Goal: Information Seeking & Learning: Find specific fact

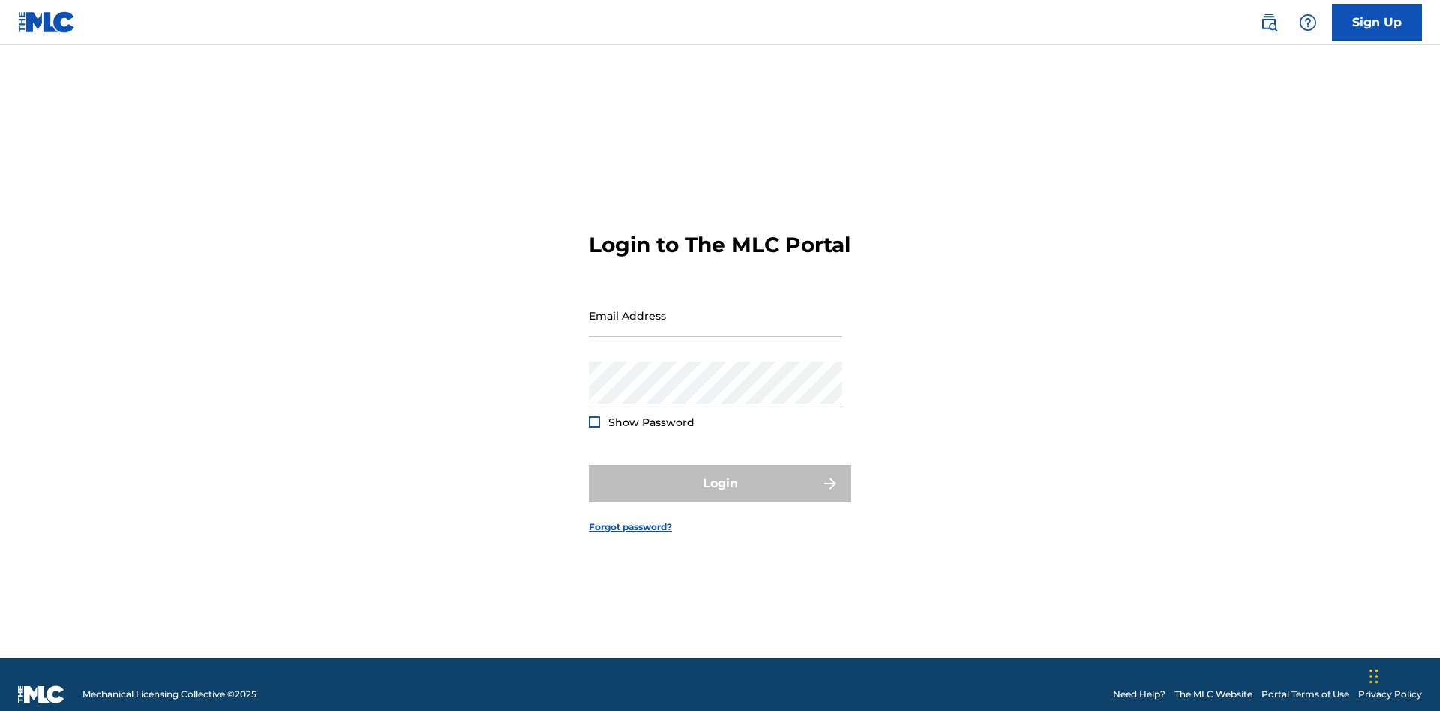
scroll to position [20, 0]
click at [716, 308] on input "Email Address" at bounding box center [716, 315] width 254 height 43
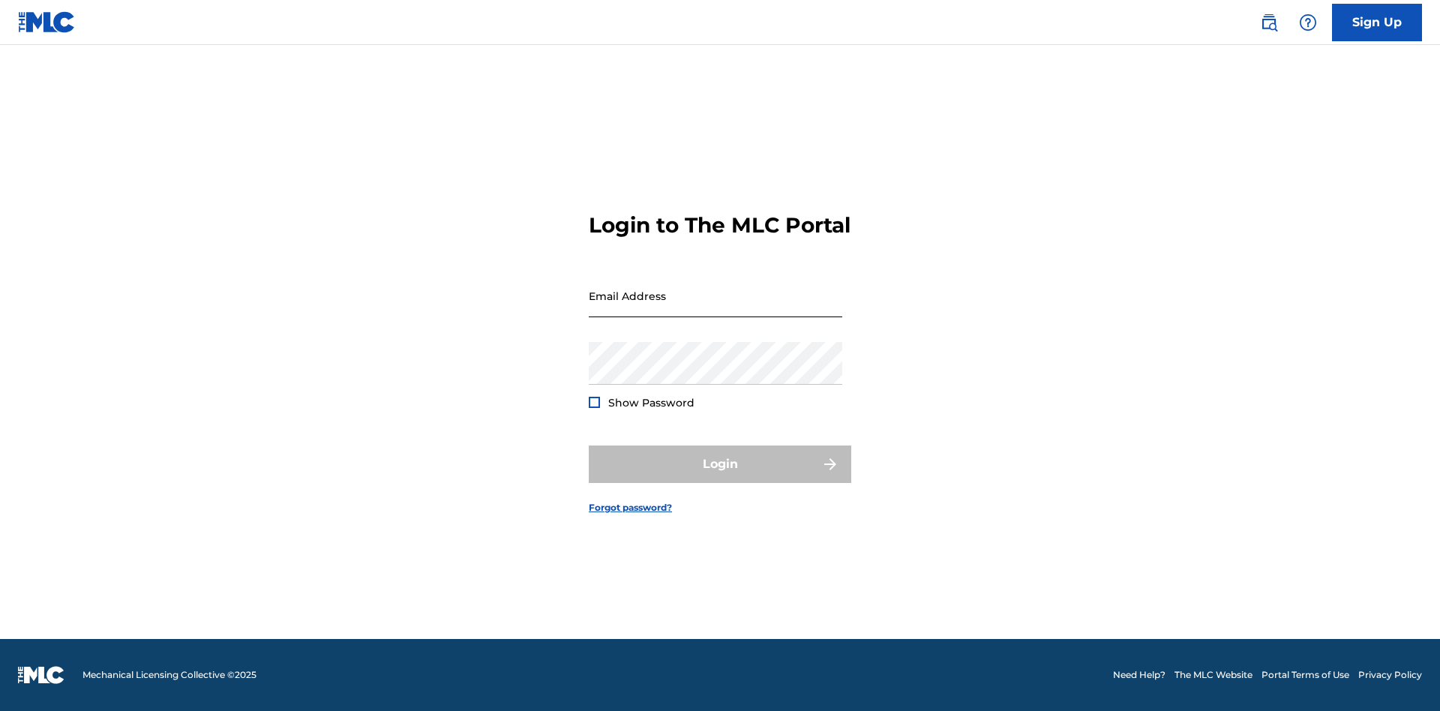
scroll to position [20, 0]
type input "Helena.Songwriter@gmail.com"
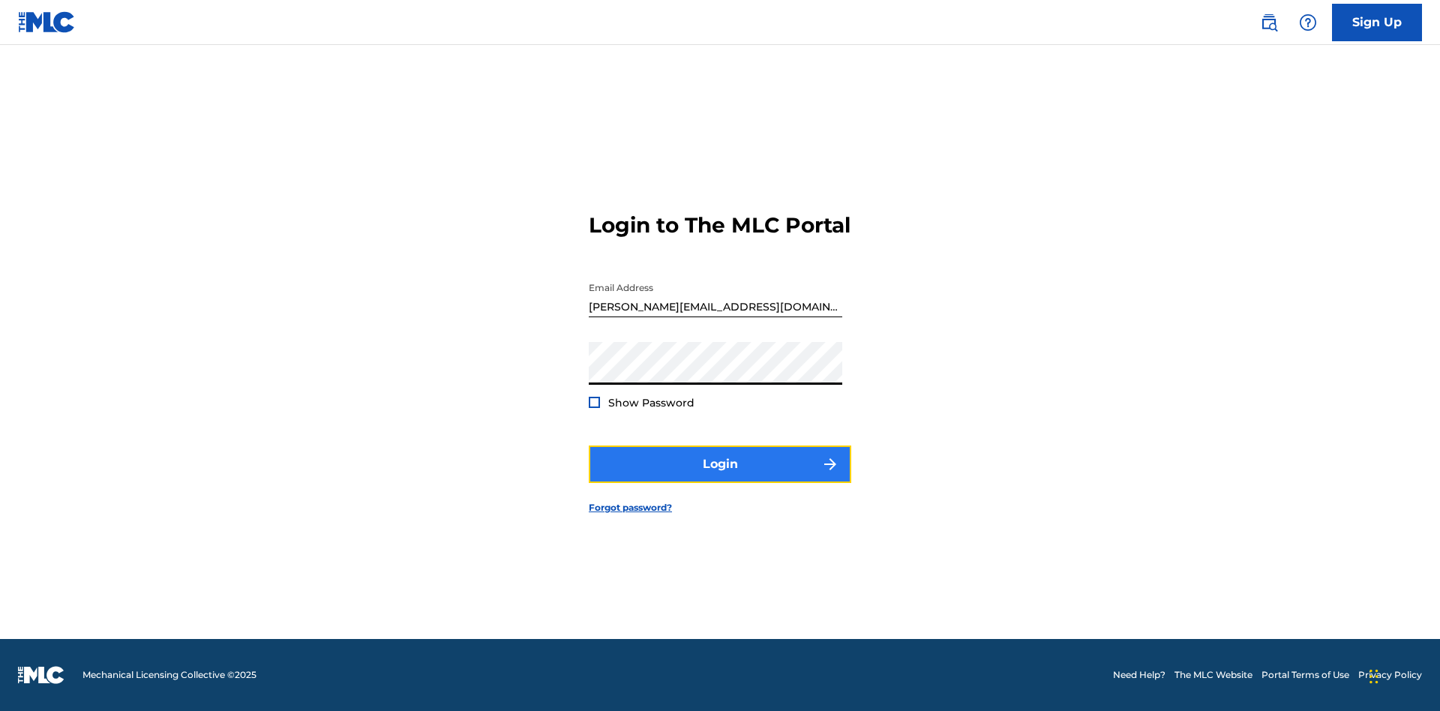
click at [720, 477] on button "Login" at bounding box center [720, 465] width 263 height 38
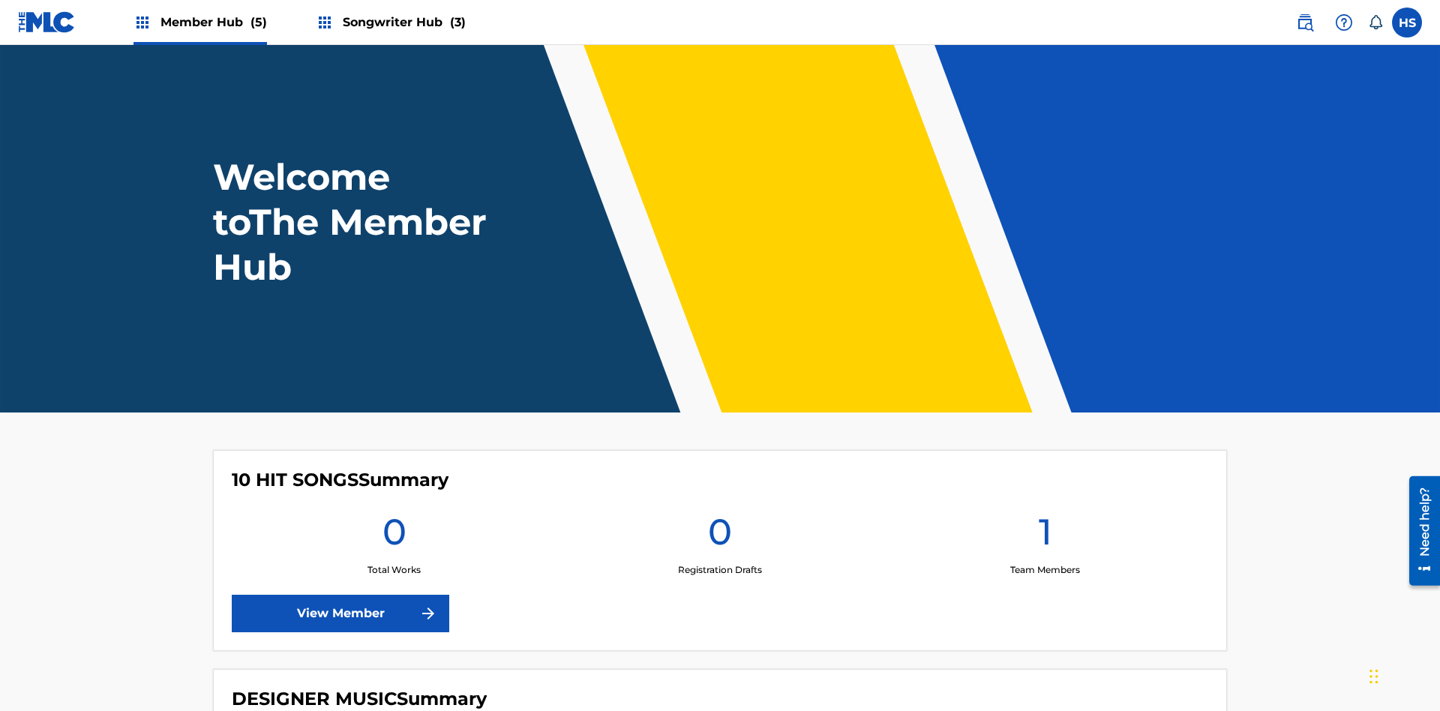
click at [402, 22] on span "Songwriter Hub (3)" at bounding box center [404, 22] width 123 height 17
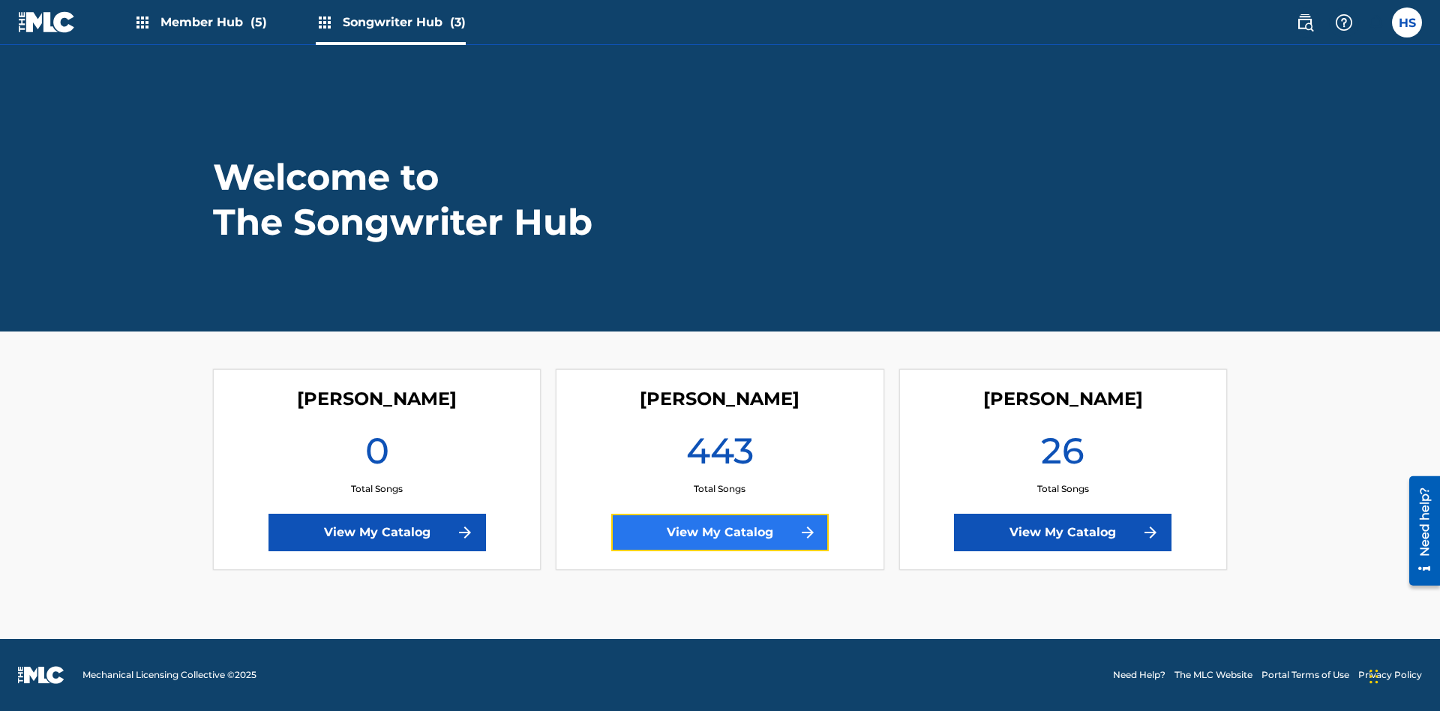
click at [720, 533] on link "View My Catalog" at bounding box center [720, 533] width 218 height 38
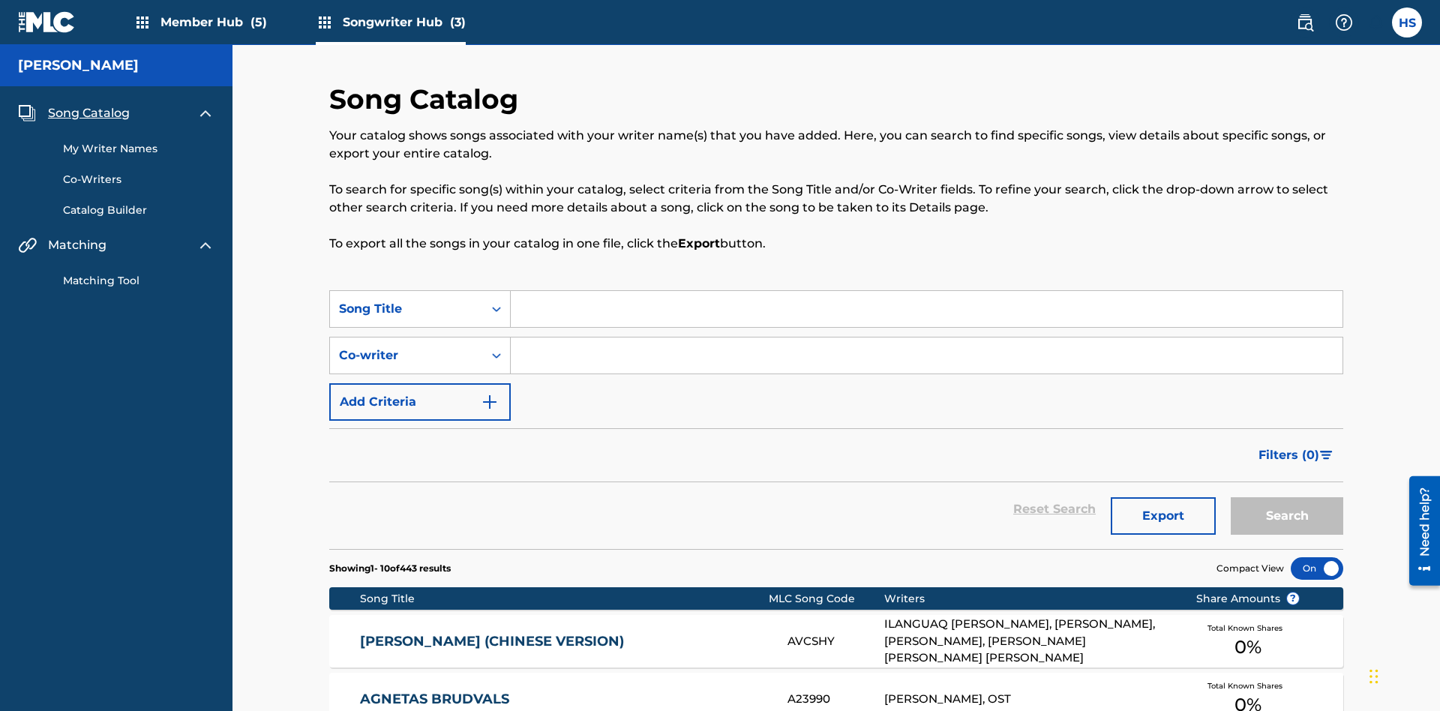
scroll to position [14, 0]
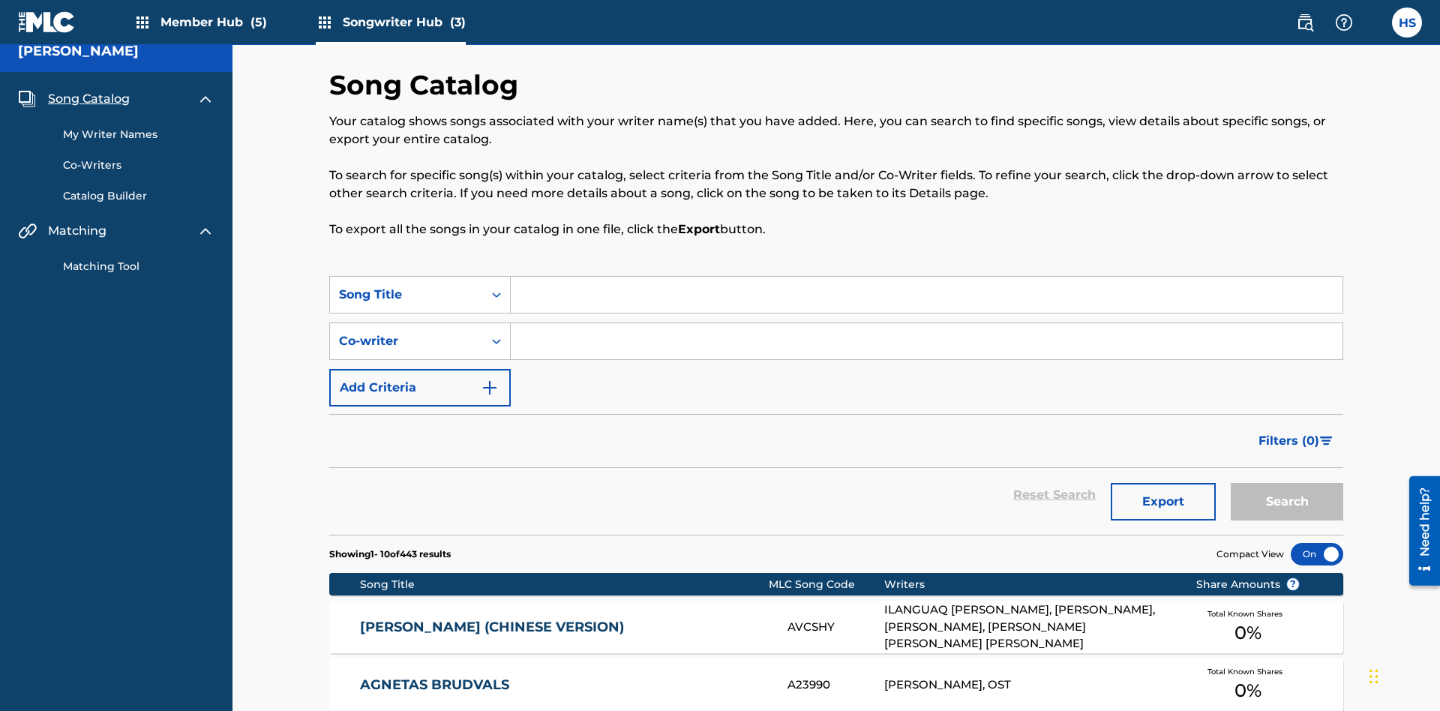
click at [89, 99] on span "Song Catalog" at bounding box center [89, 99] width 82 height 18
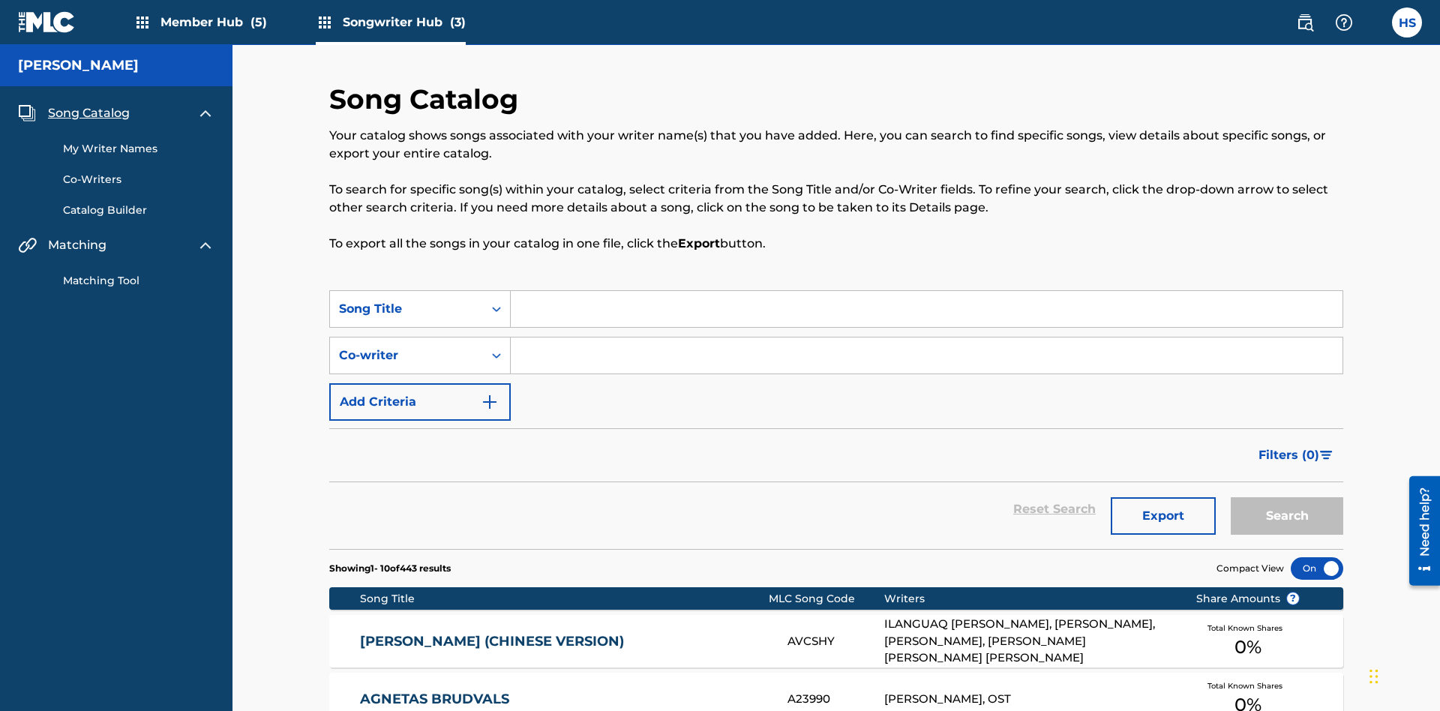
scroll to position [210, 0]
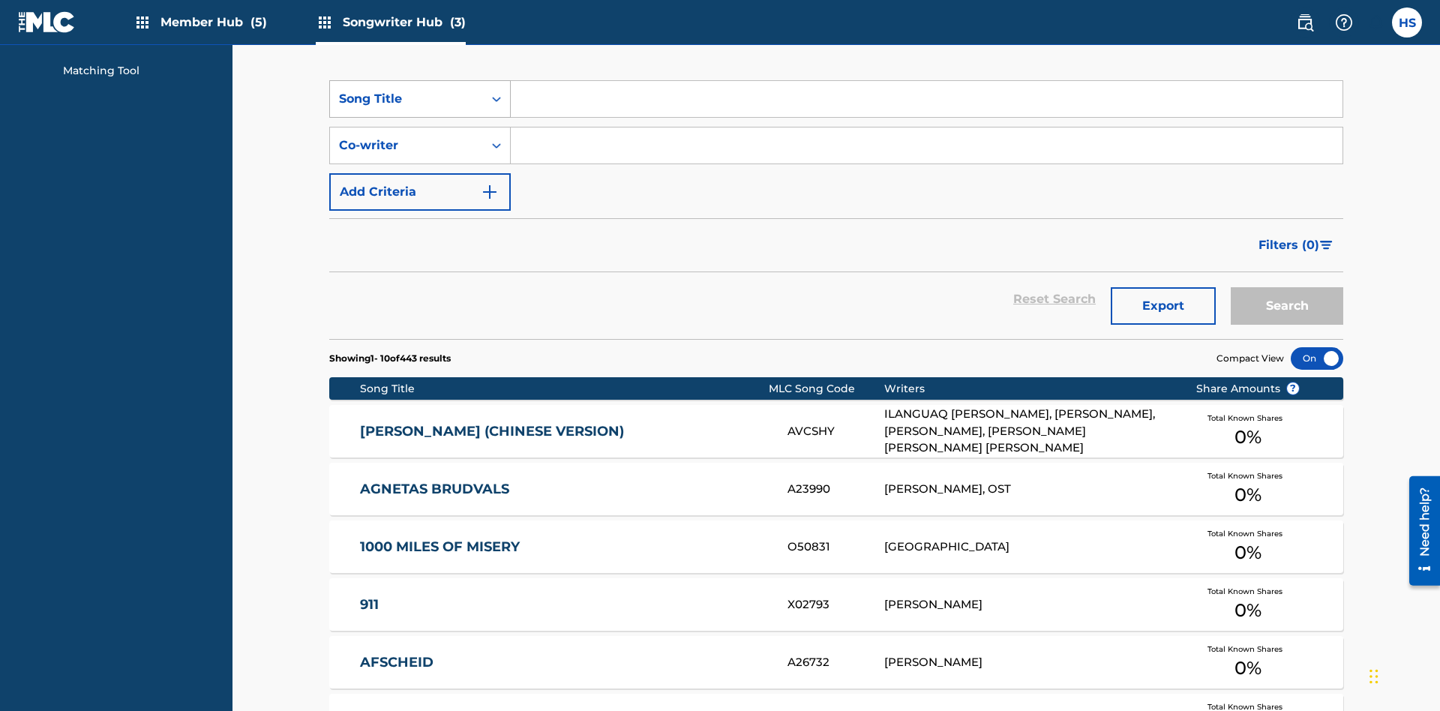
click at [407, 99] on div "Song Title" at bounding box center [406, 99] width 135 height 18
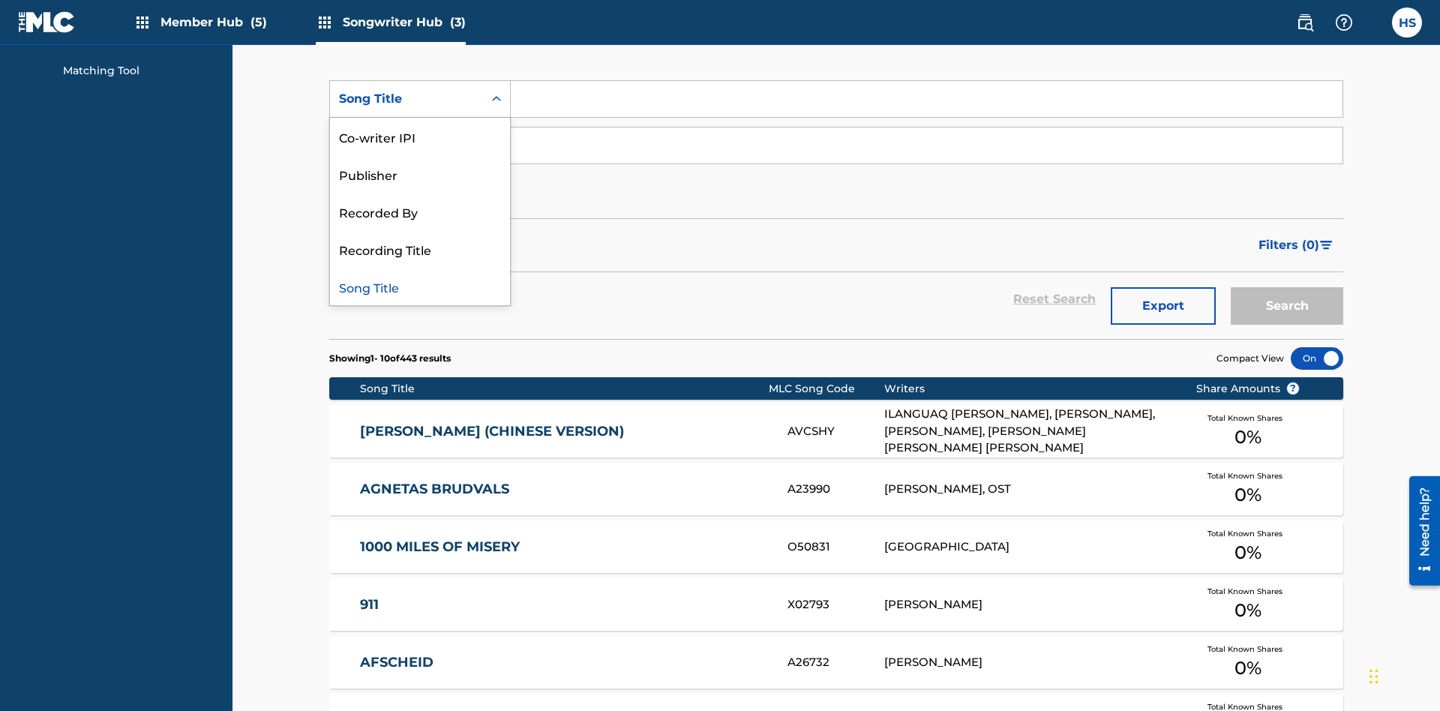
click at [420, 287] on div "Song Title" at bounding box center [420, 287] width 180 height 38
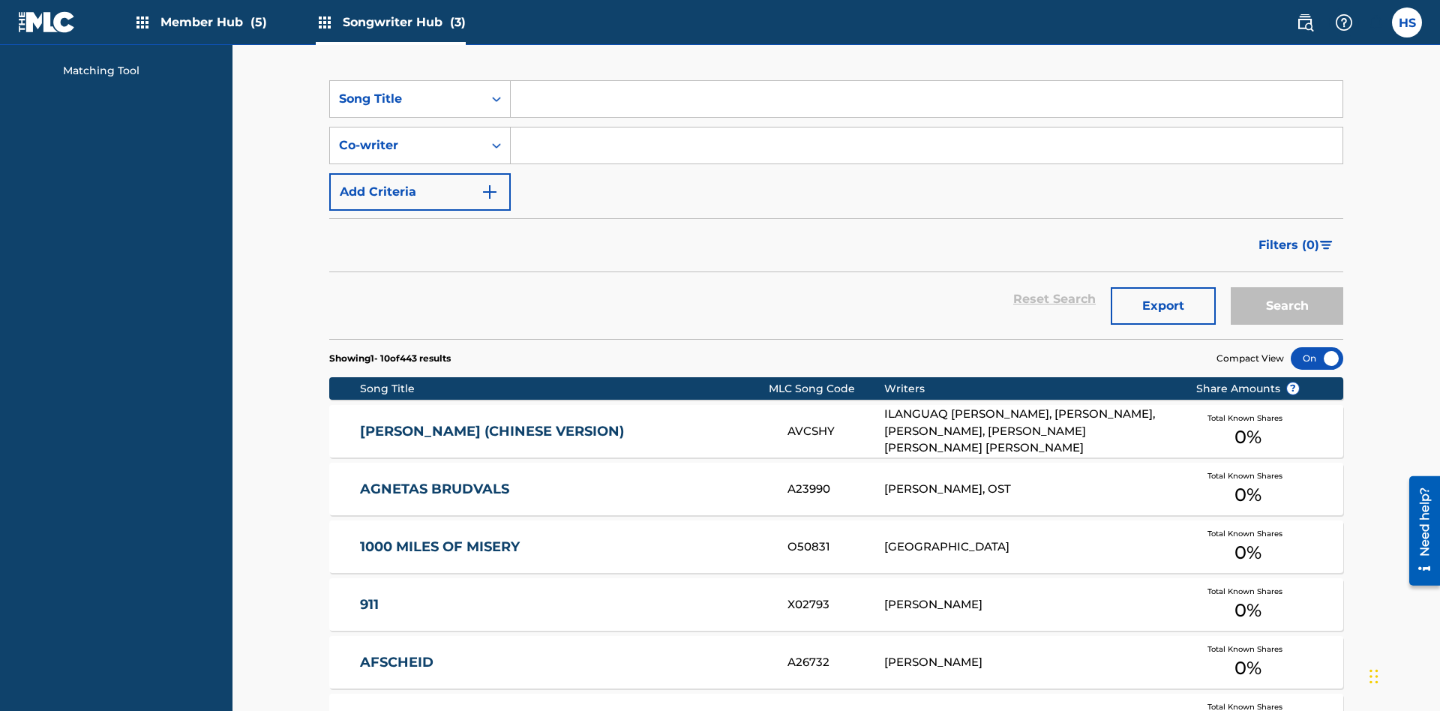
scroll to position [201, 0]
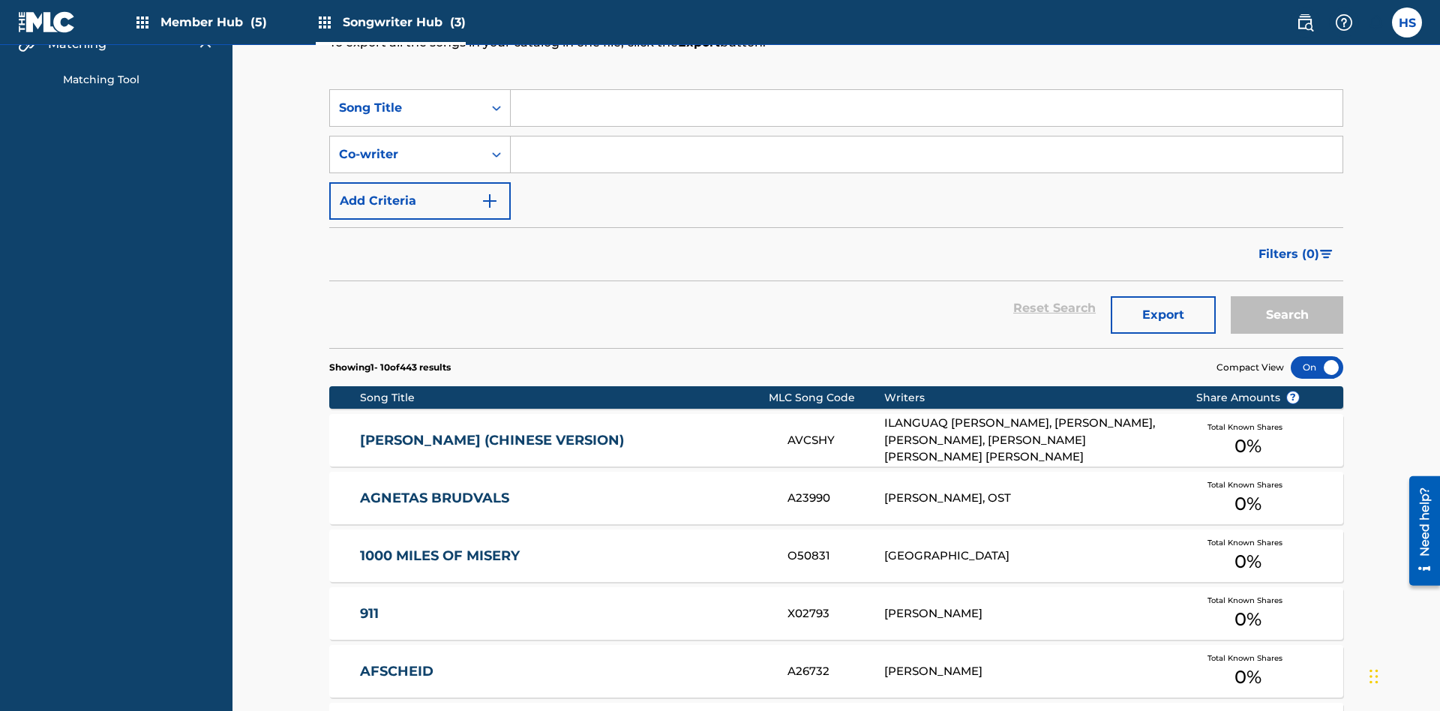
click at [927, 108] on input "Search Form" at bounding box center [927, 108] width 832 height 36
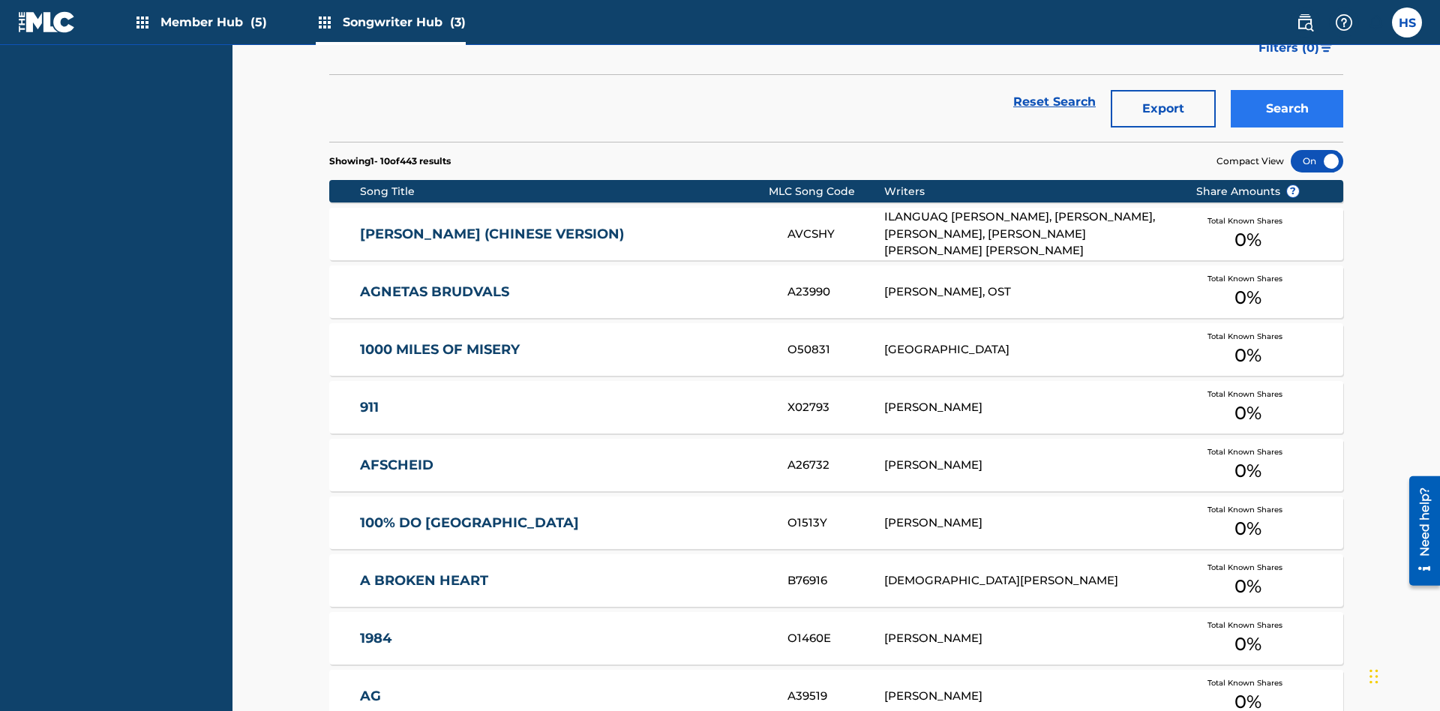
type input "MENEAME"
click at [1287, 109] on button "Search" at bounding box center [1287, 109] width 113 height 38
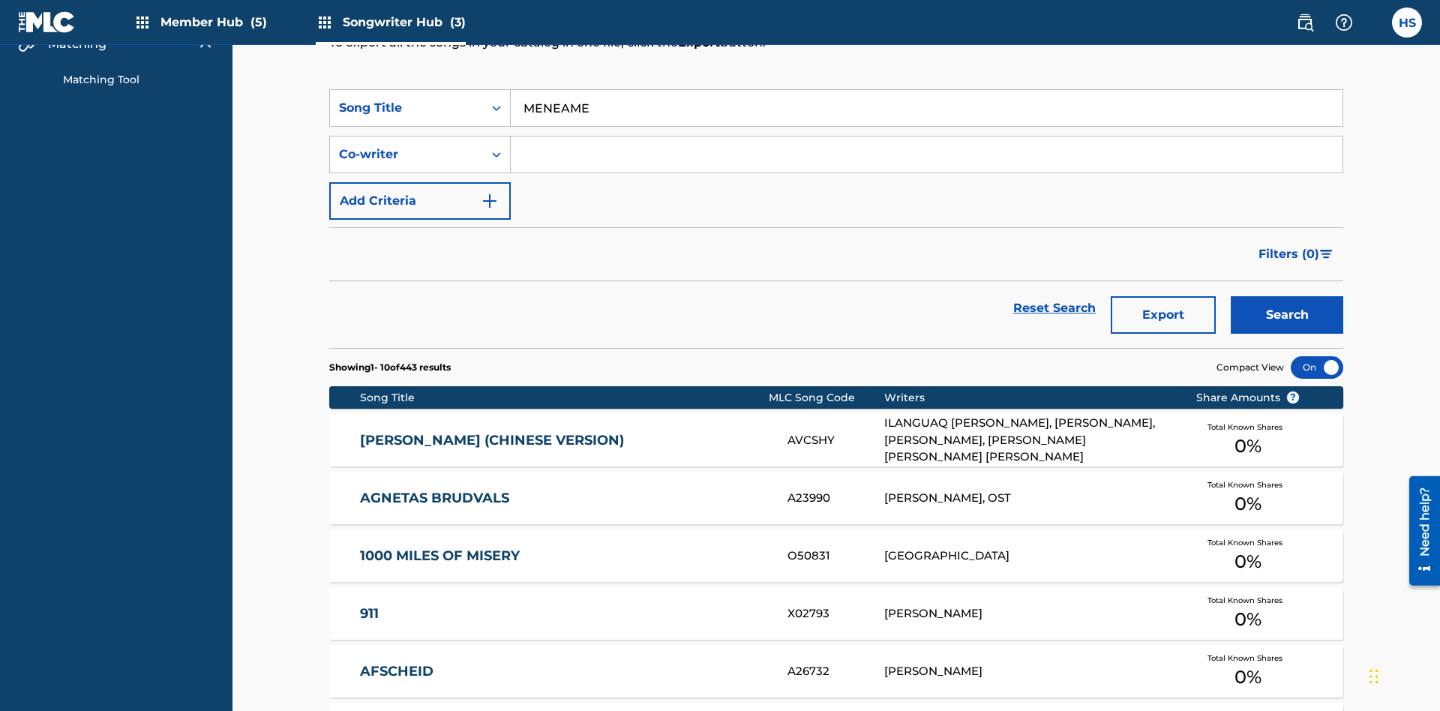
click at [927, 108] on input "MENEAME" at bounding box center [927, 108] width 832 height 36
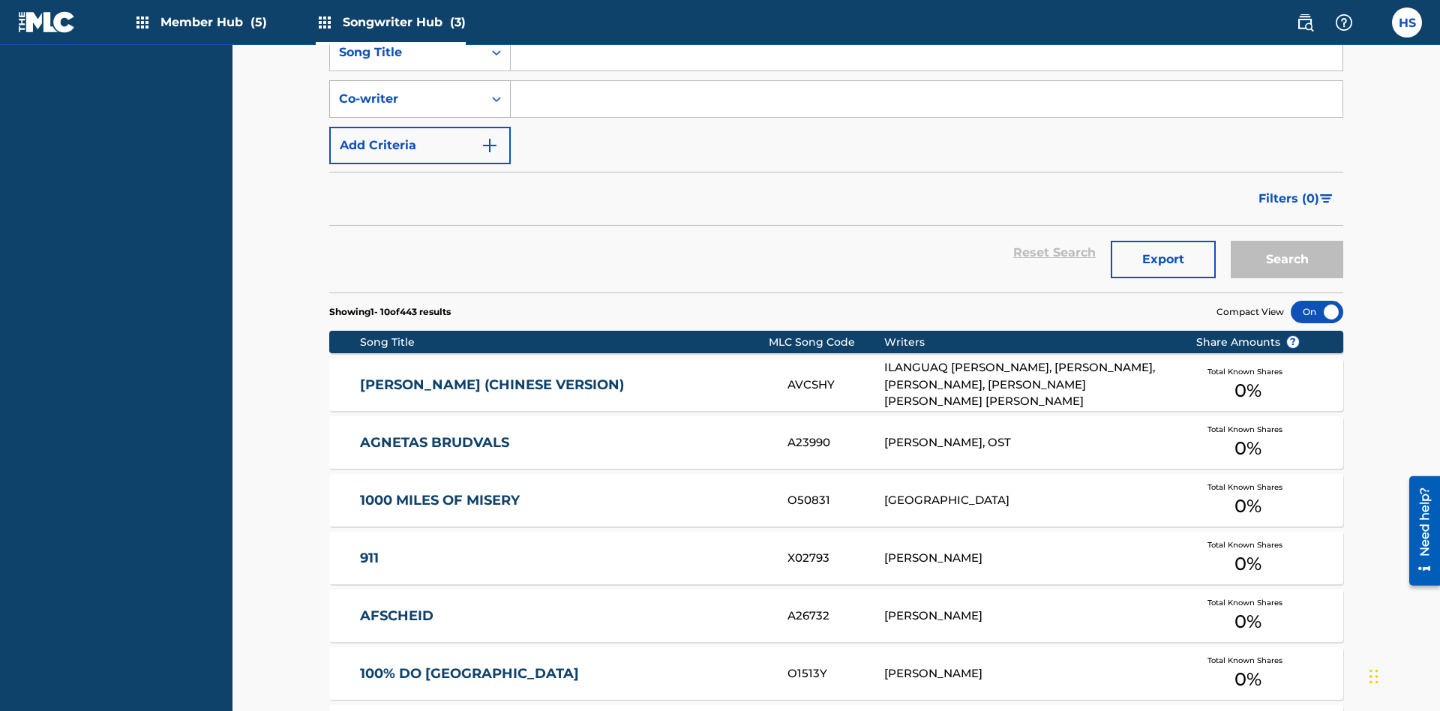
click at [407, 99] on div "Co-writer" at bounding box center [406, 99] width 135 height 18
click at [420, 287] on div "Co-writer" at bounding box center [420, 287] width 180 height 38
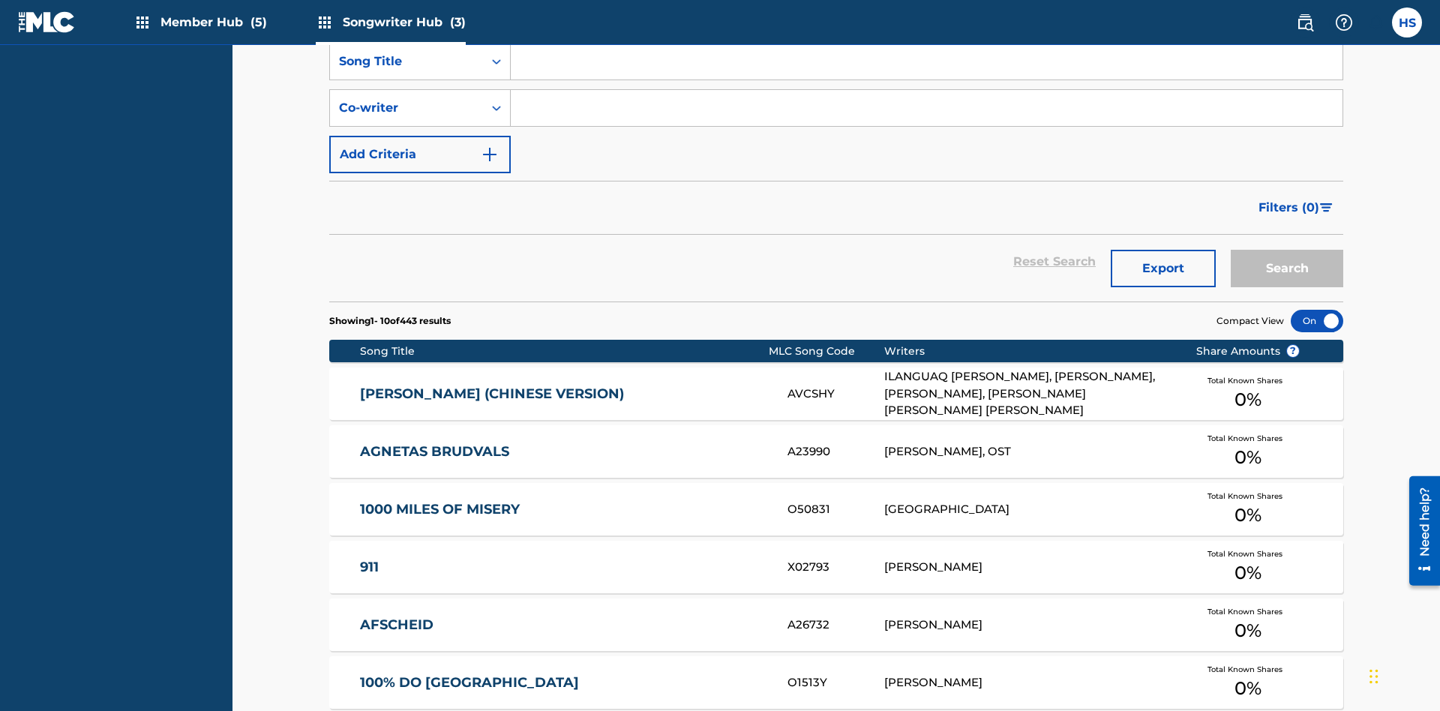
click at [927, 108] on input "Search Form" at bounding box center [927, 108] width 832 height 36
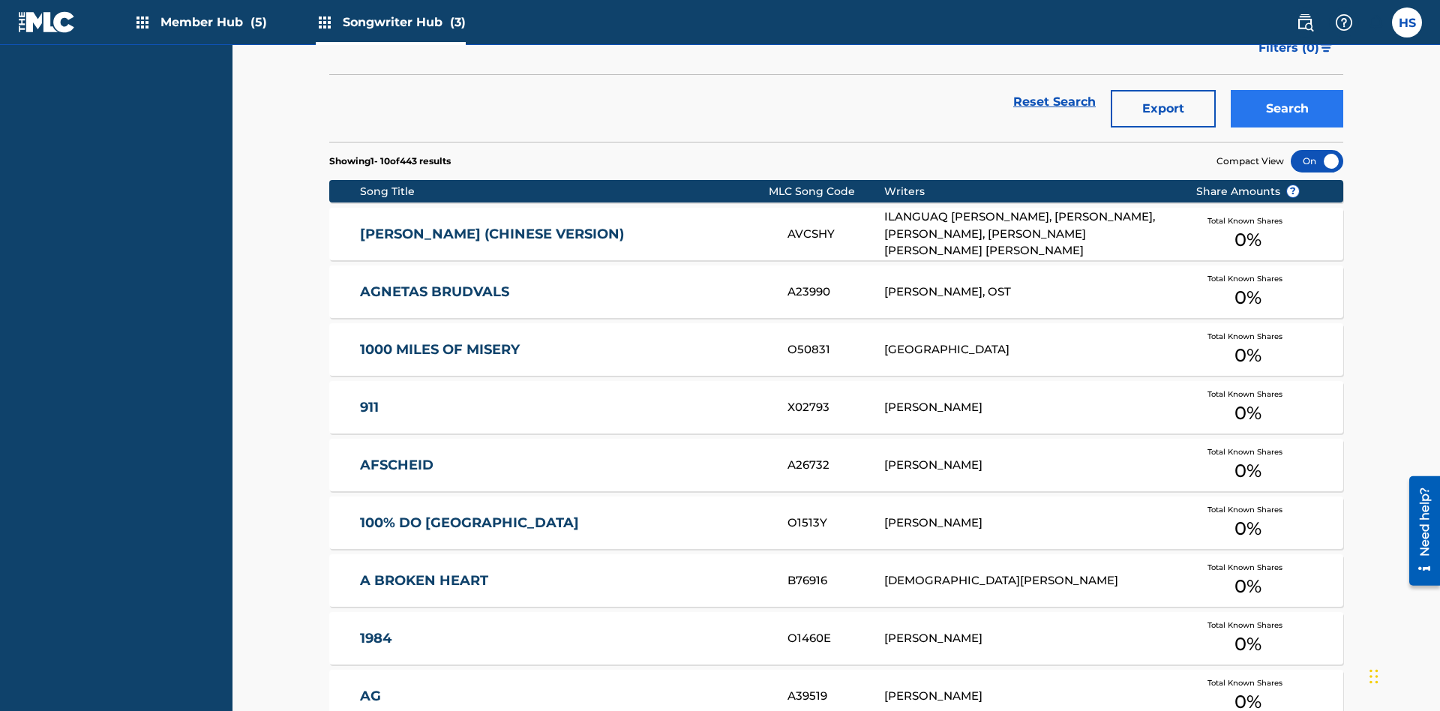
type input "DRAACO DALLAS AVENTURA"
click at [1287, 109] on button "Search" at bounding box center [1287, 109] width 113 height 38
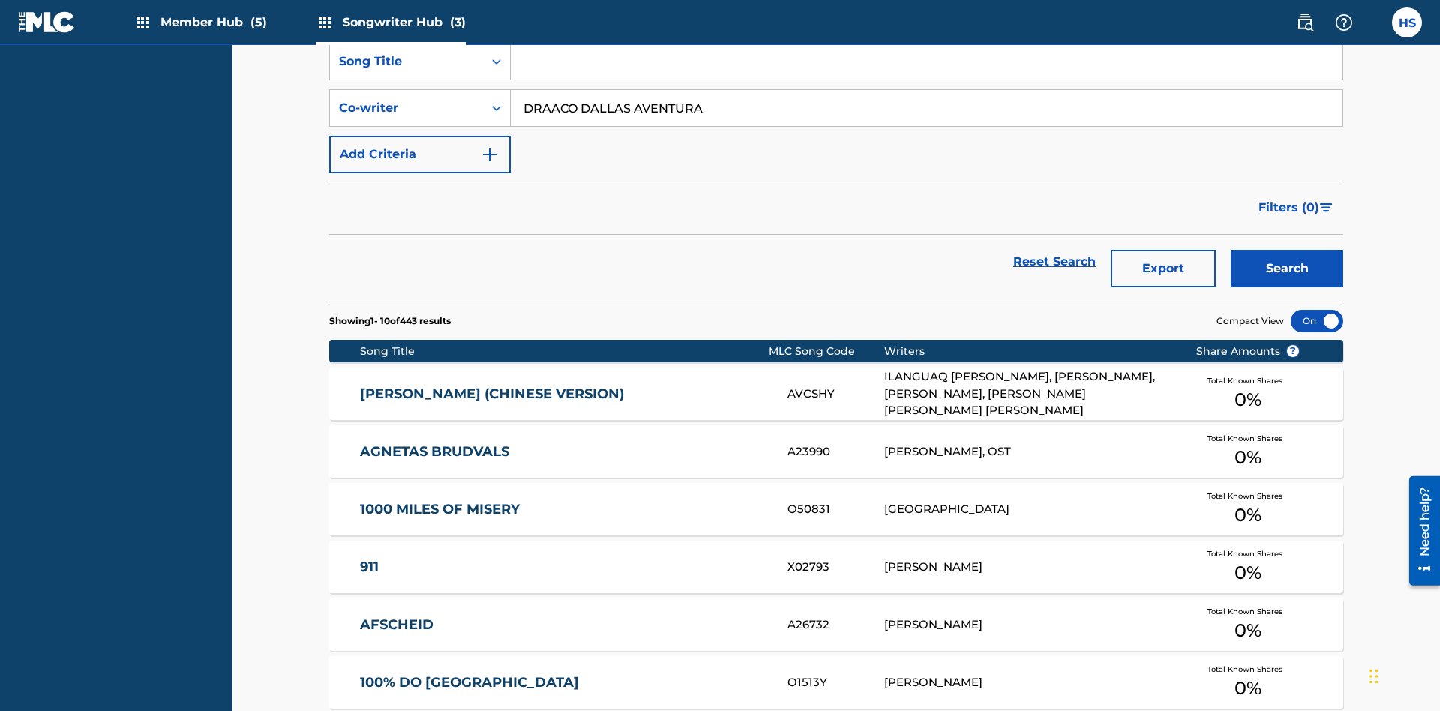
click at [927, 108] on input "DRAACO DALLAS AVENTURA" at bounding box center [927, 108] width 832 height 36
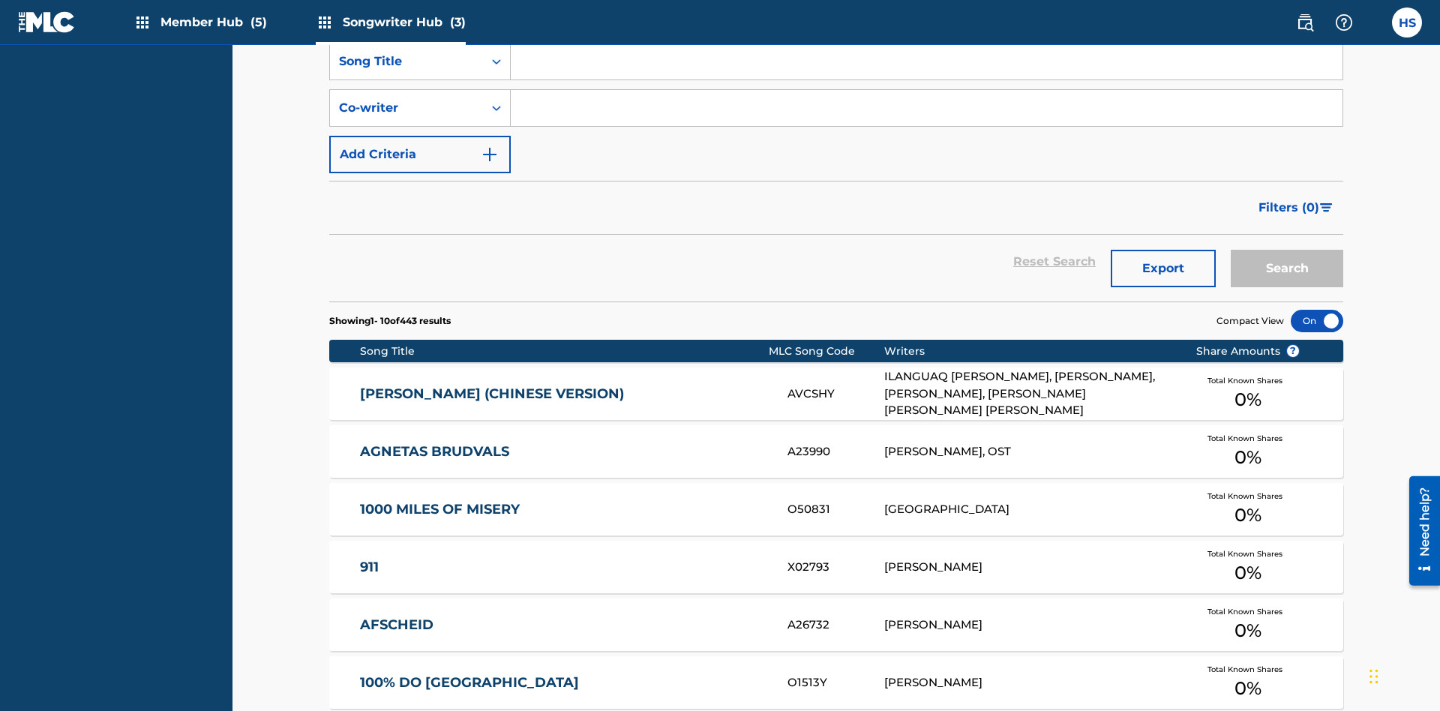
scroll to position [210, 0]
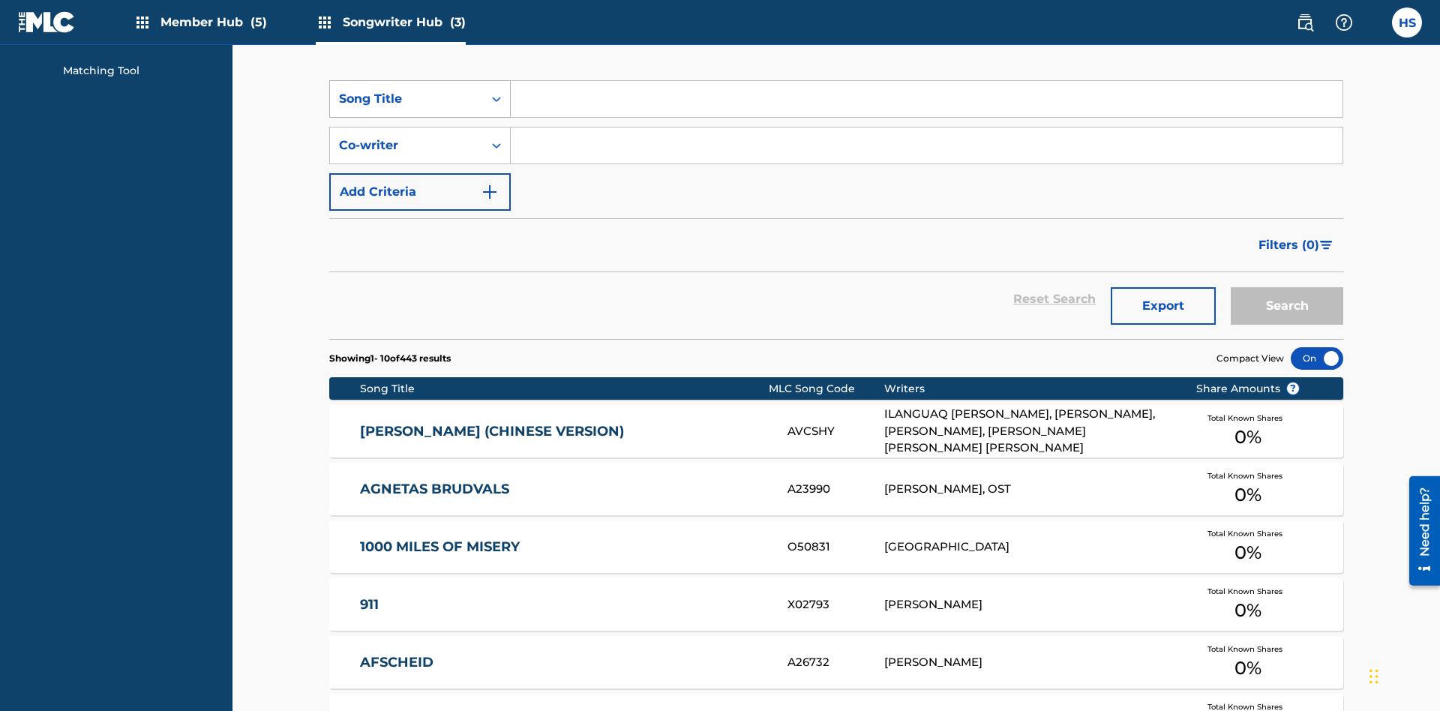
click at [407, 99] on div "Song Title" at bounding box center [406, 99] width 135 height 18
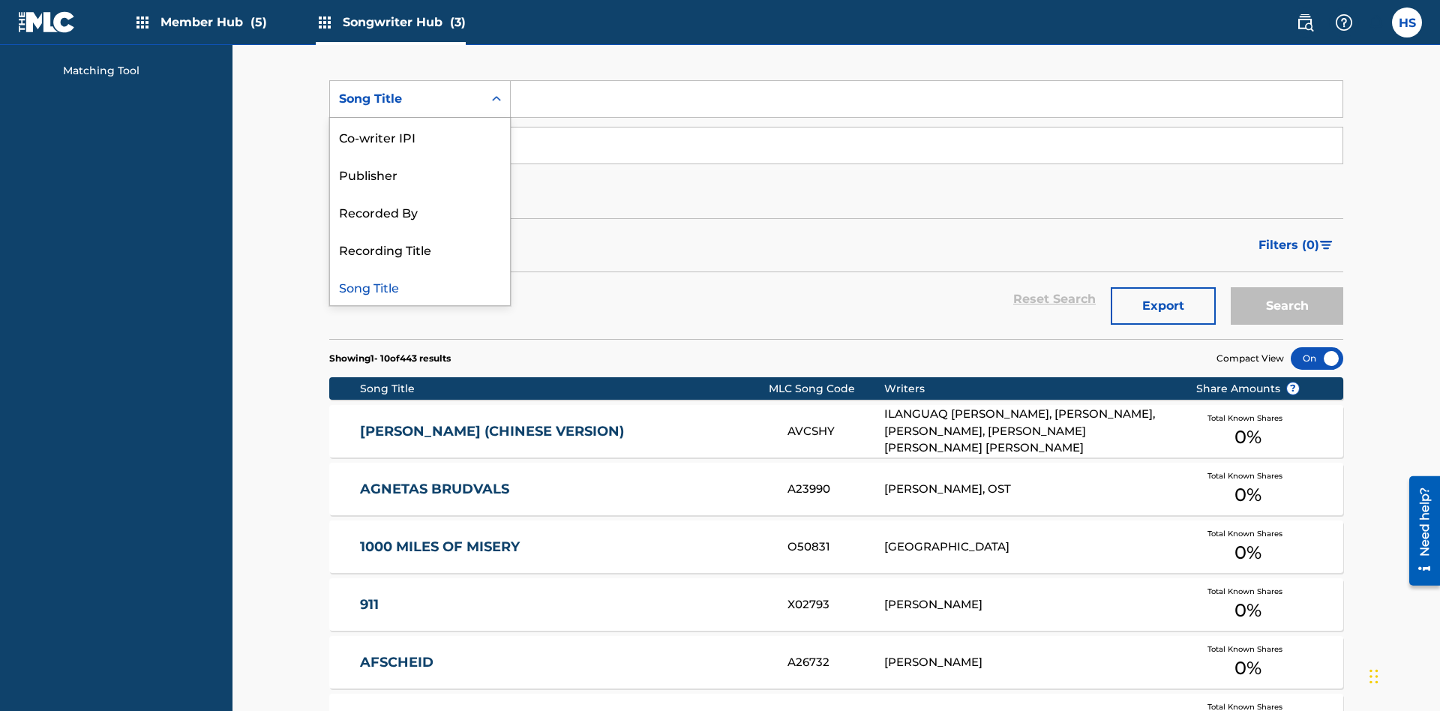
click at [420, 137] on div "Co-writer IPI" at bounding box center [420, 137] width 180 height 38
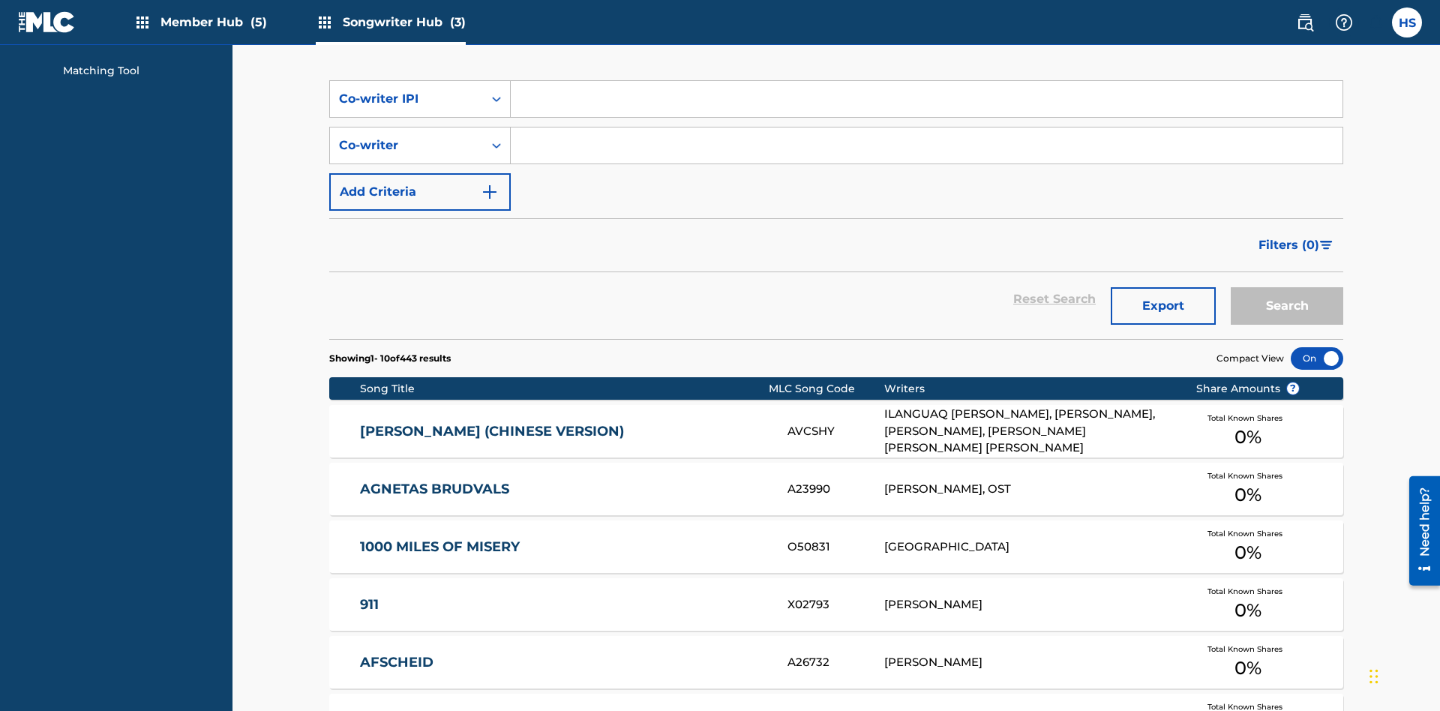
scroll to position [201, 0]
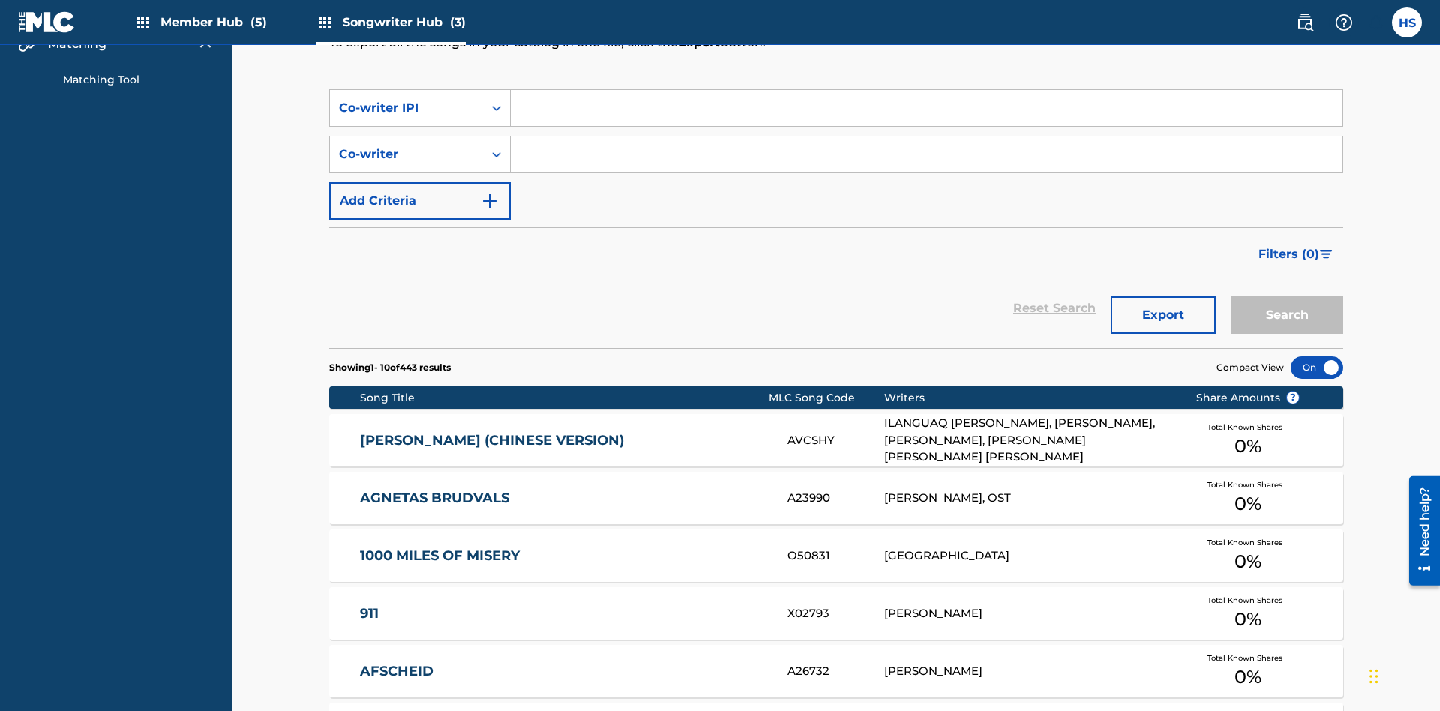
click at [927, 108] on input "Search Form" at bounding box center [927, 108] width 832 height 36
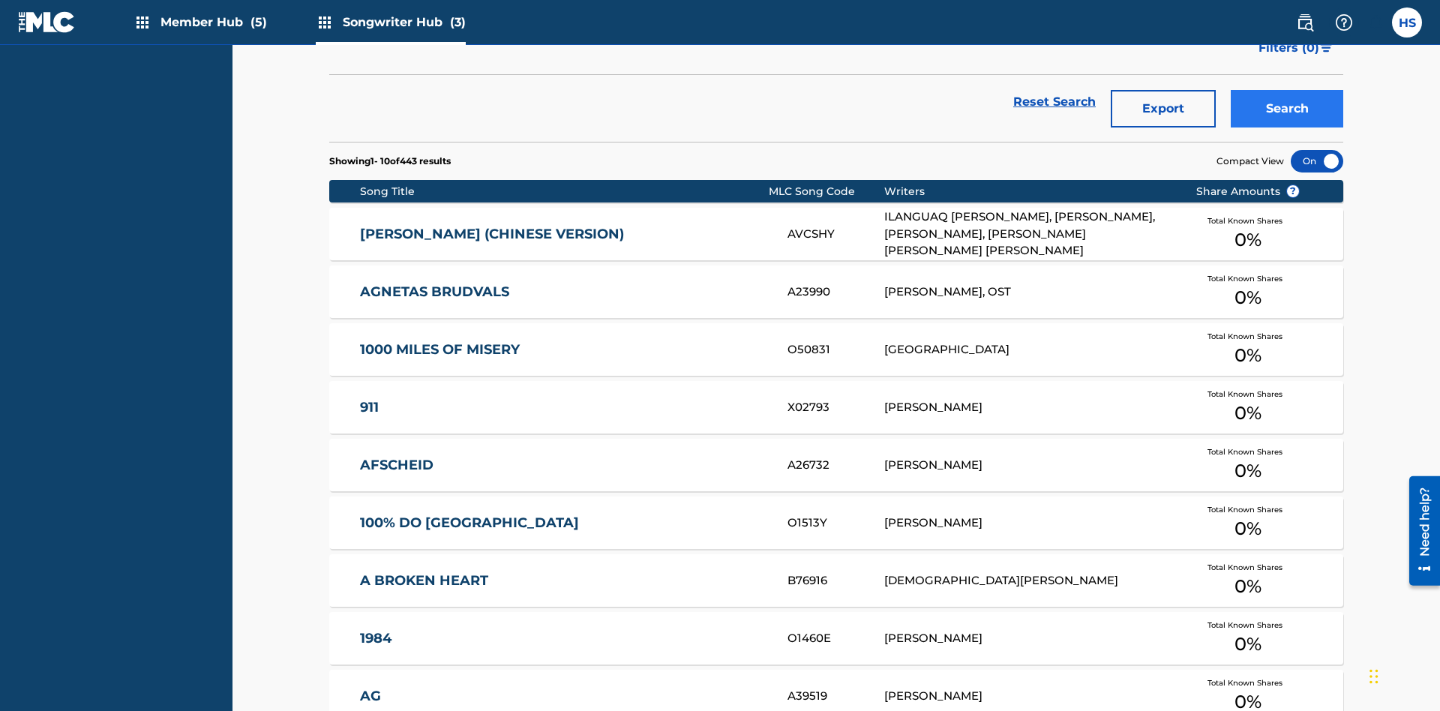
type input "00766422818"
click at [1287, 109] on button "Search" at bounding box center [1287, 109] width 113 height 38
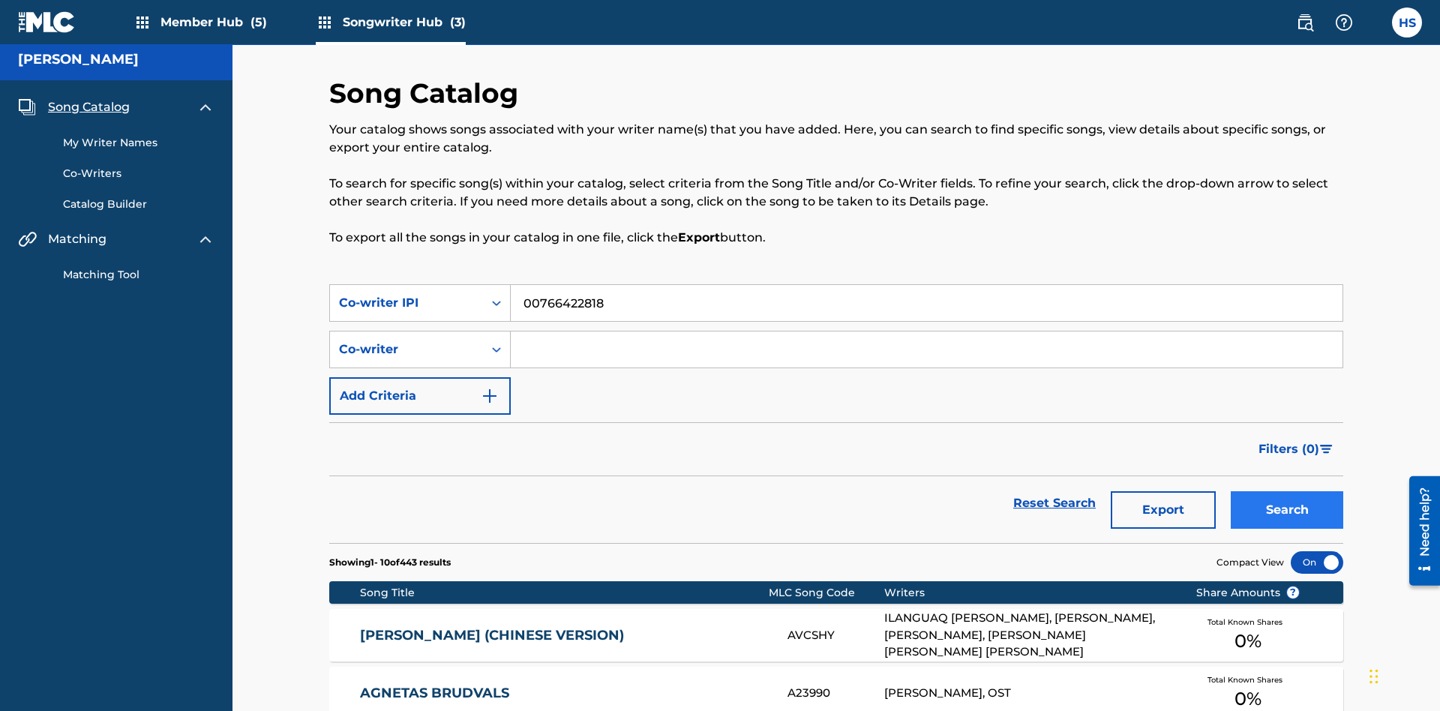
scroll to position [210, 0]
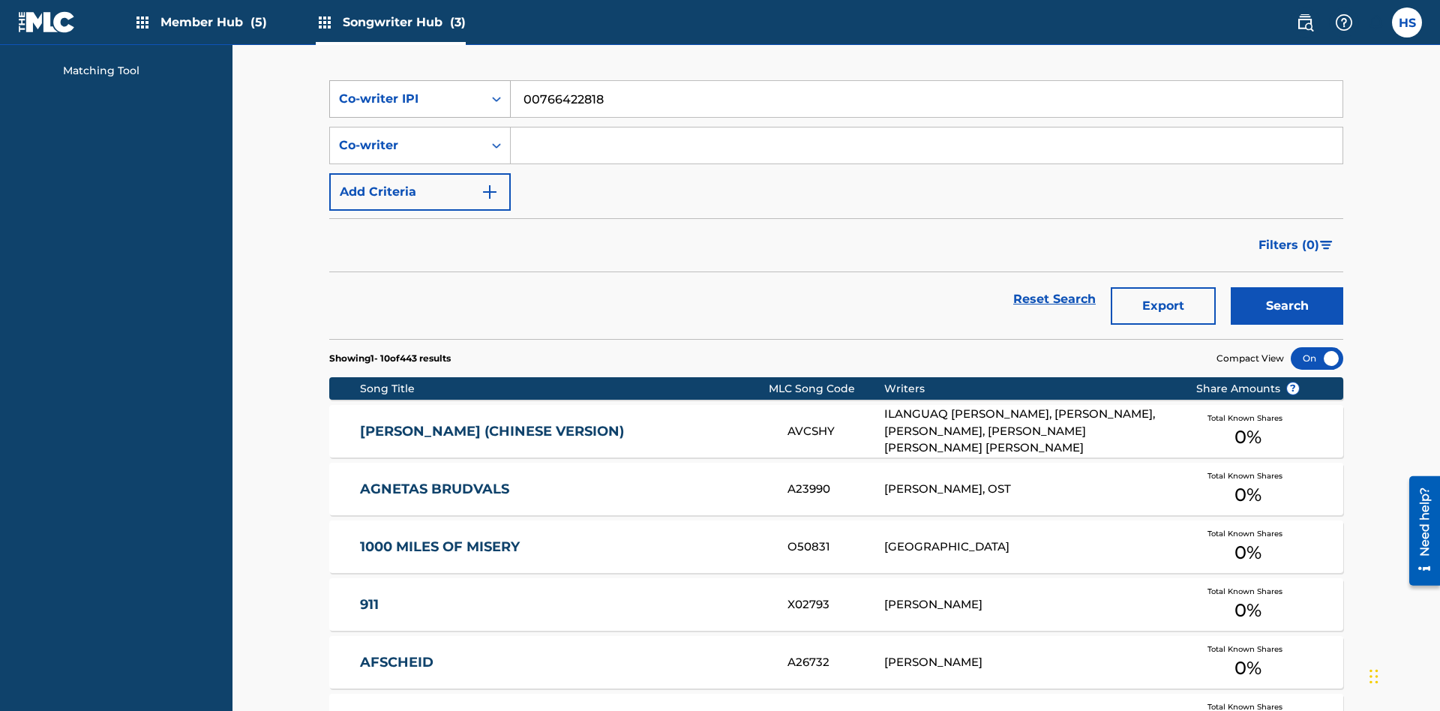
click at [407, 99] on div "Co-writer IPI" at bounding box center [406, 99] width 135 height 18
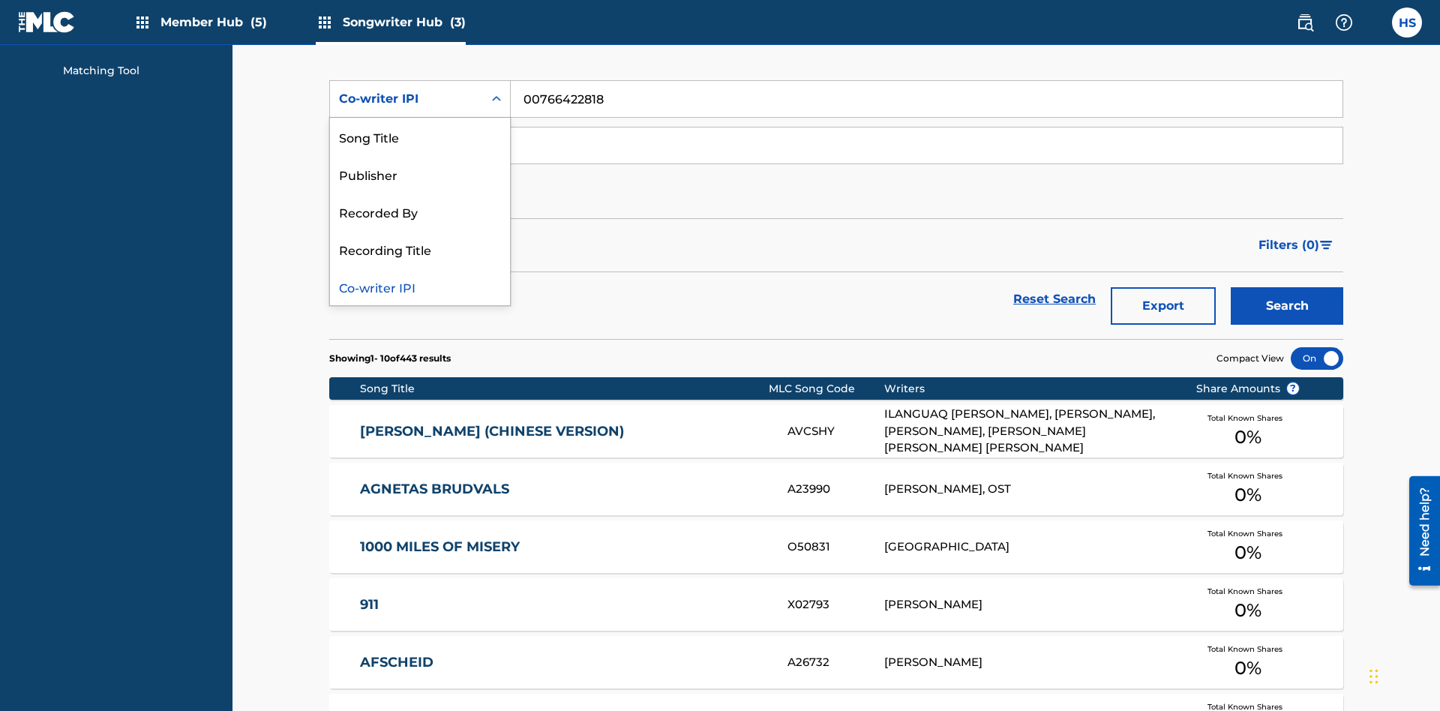
click at [420, 212] on div "Recorded By" at bounding box center [420, 212] width 180 height 38
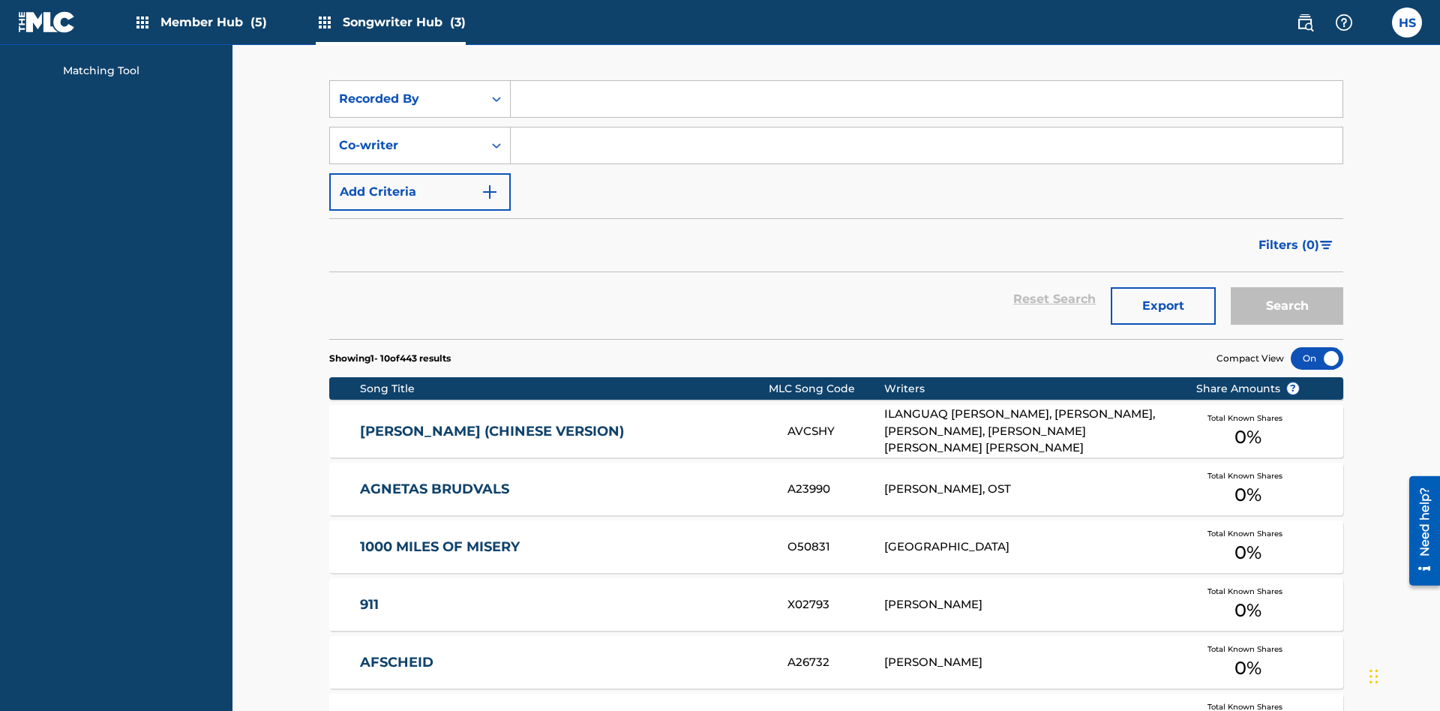
scroll to position [201, 0]
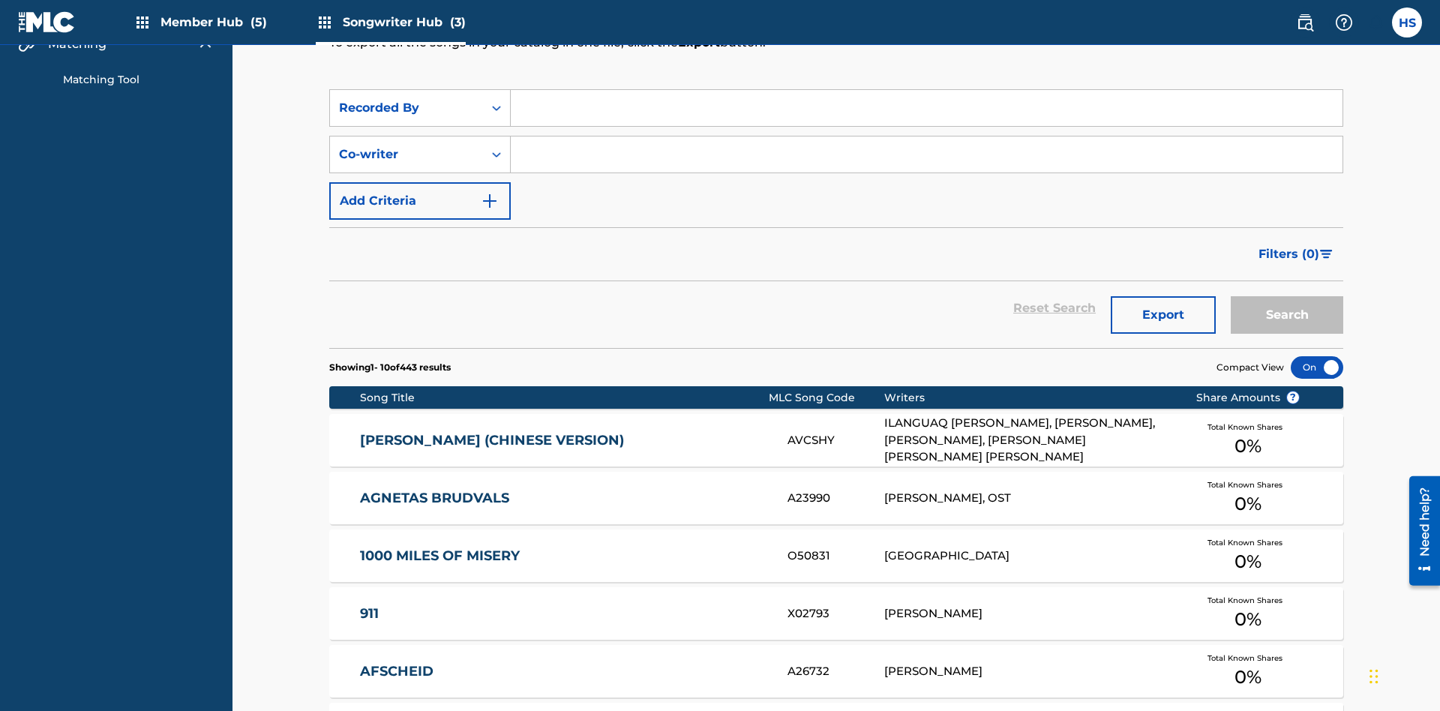
click at [927, 108] on input "Search Form" at bounding box center [927, 108] width 832 height 36
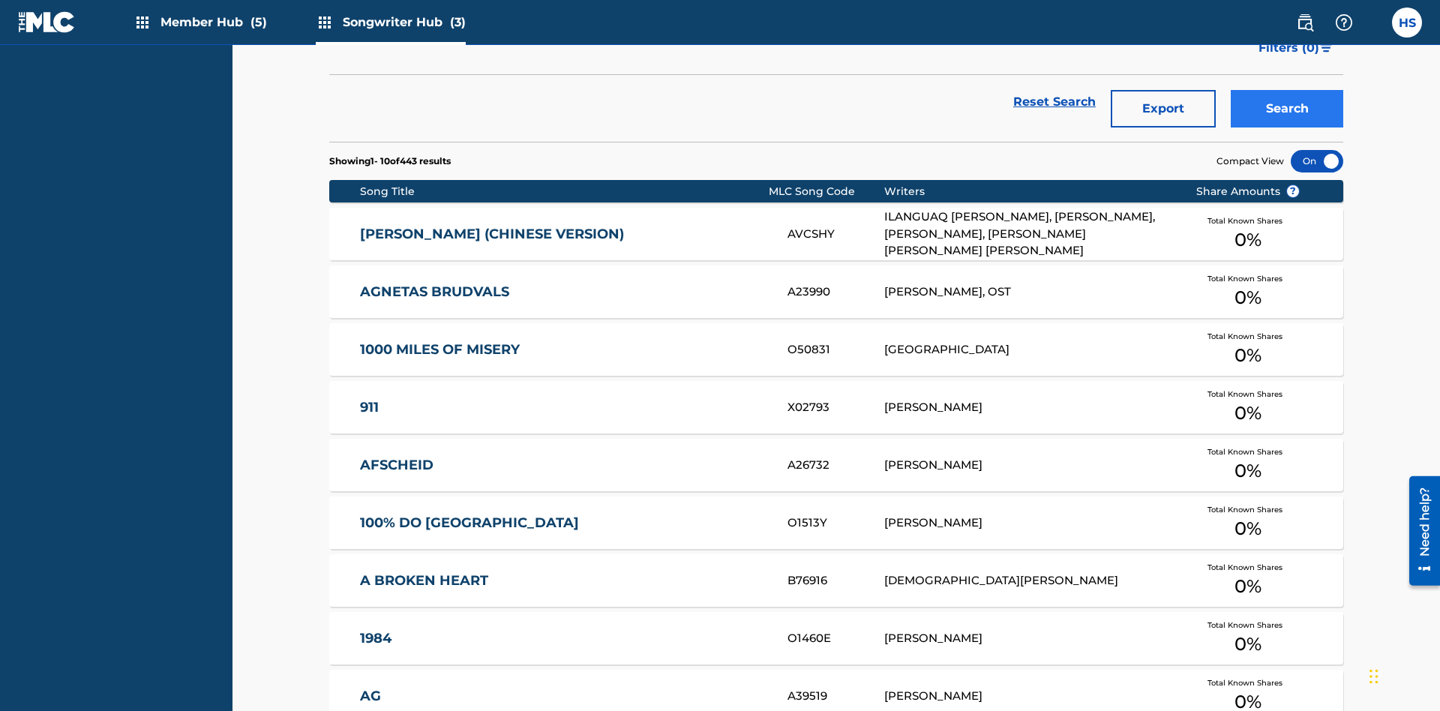
type input "DRAACO AVENTURA"
click at [1287, 109] on button "Search" at bounding box center [1287, 109] width 113 height 38
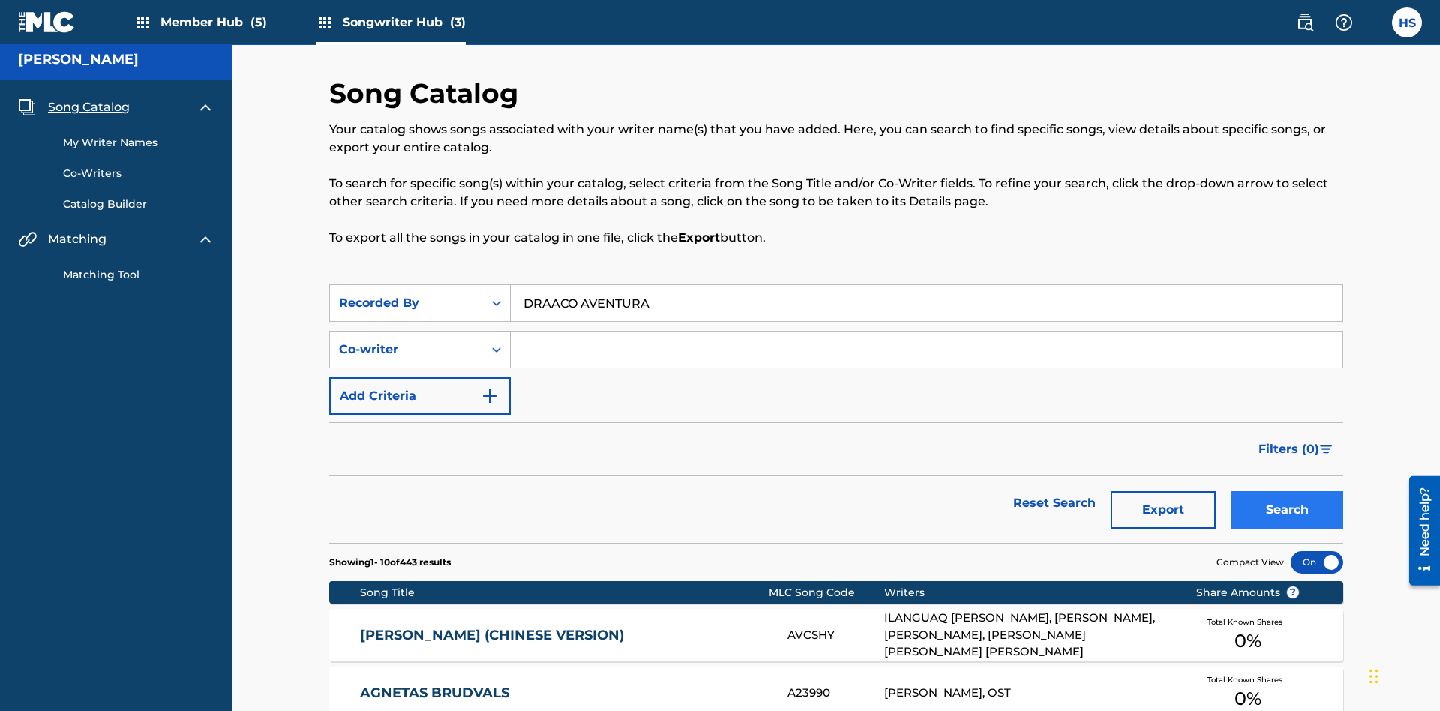
scroll to position [210, 0]
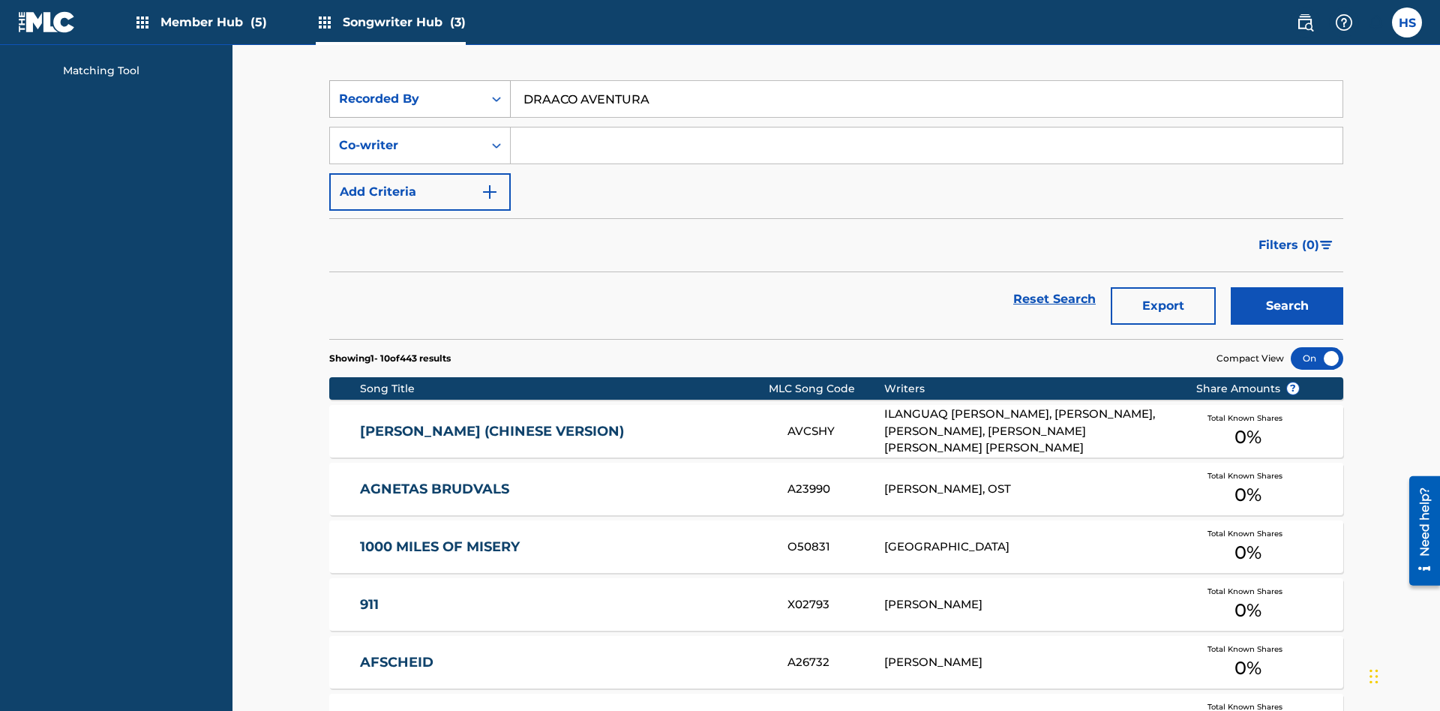
click at [407, 99] on div "Recorded By" at bounding box center [406, 99] width 135 height 18
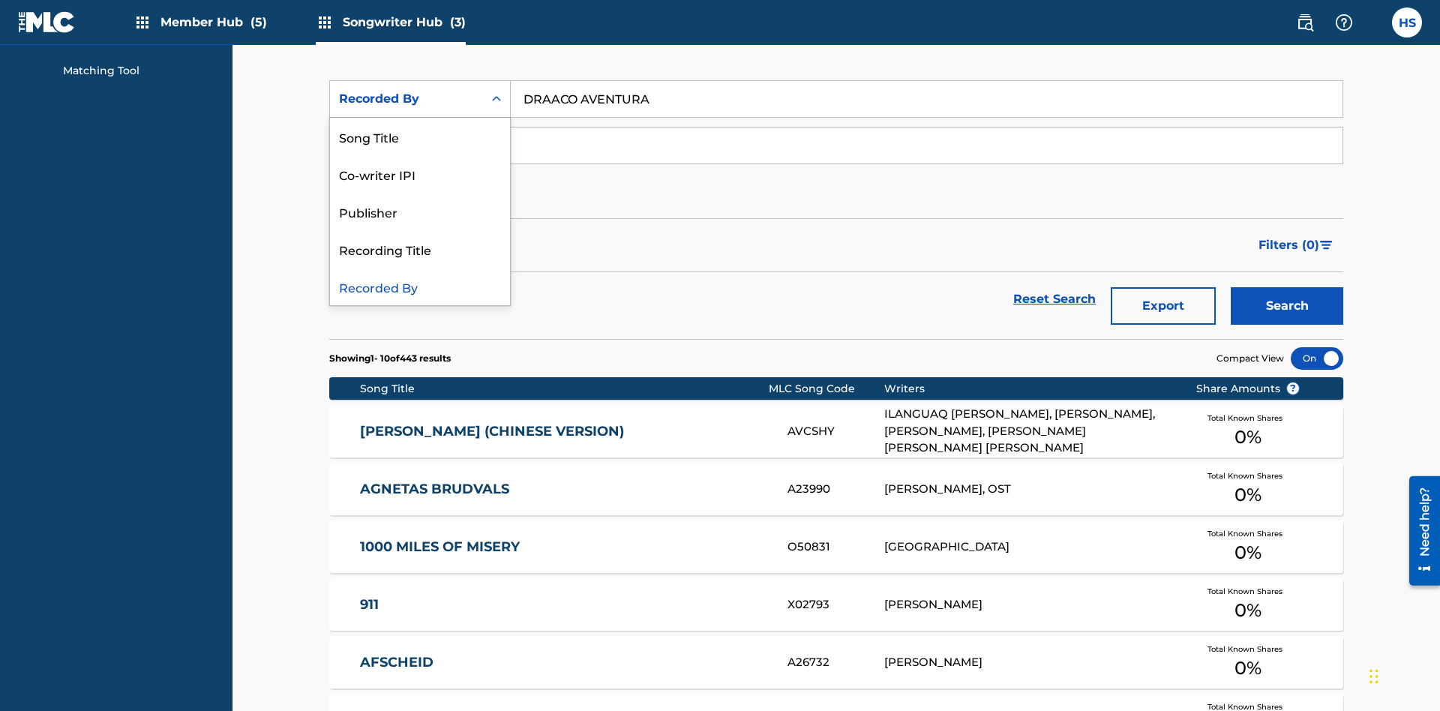
click at [420, 212] on div "Publisher" at bounding box center [420, 212] width 180 height 38
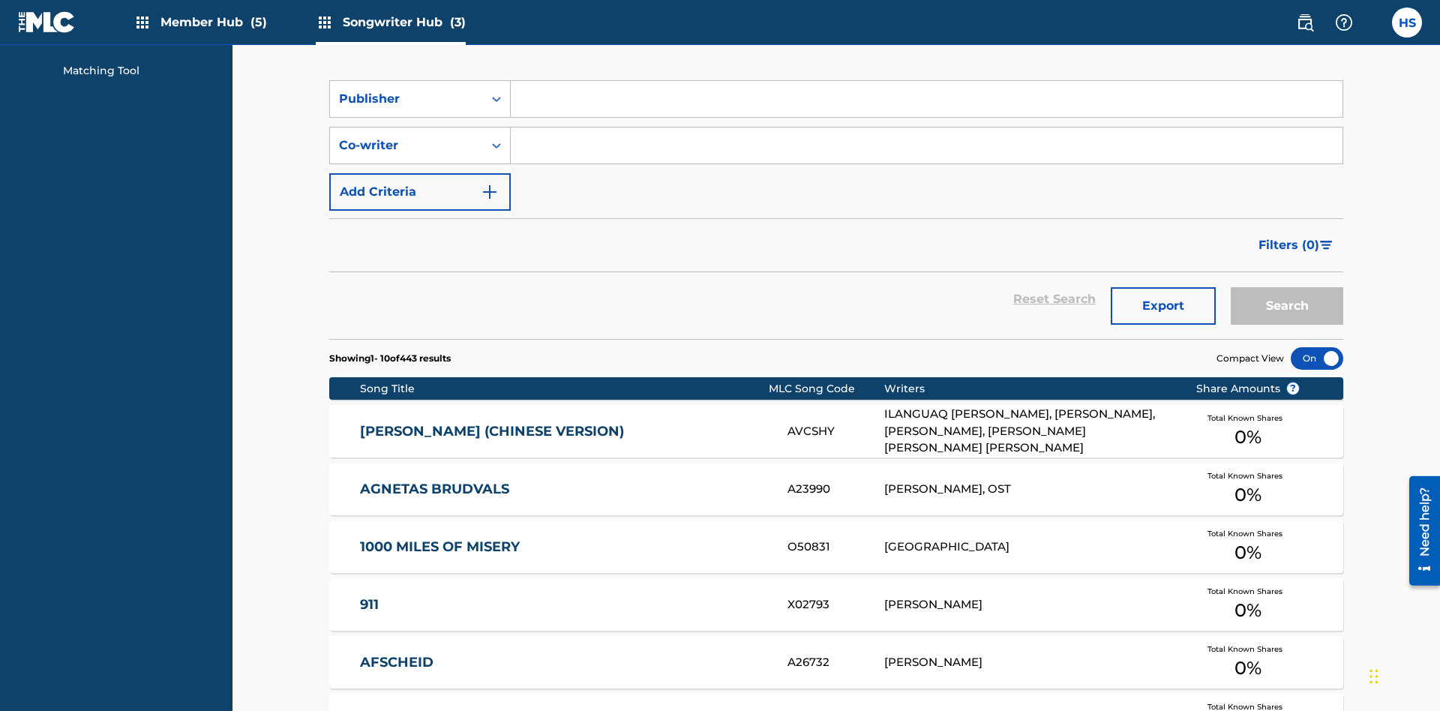
scroll to position [201, 0]
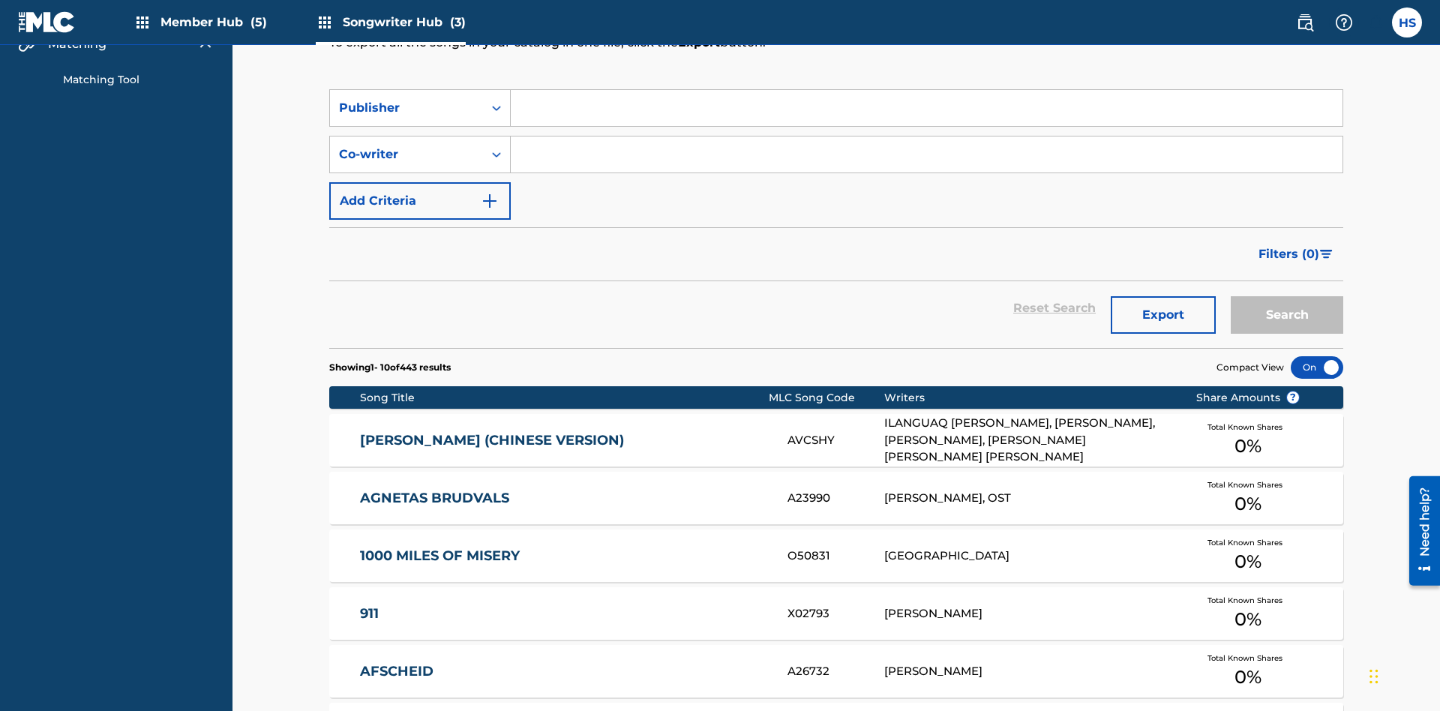
click at [927, 108] on input "Search Form" at bounding box center [927, 108] width 832 height 36
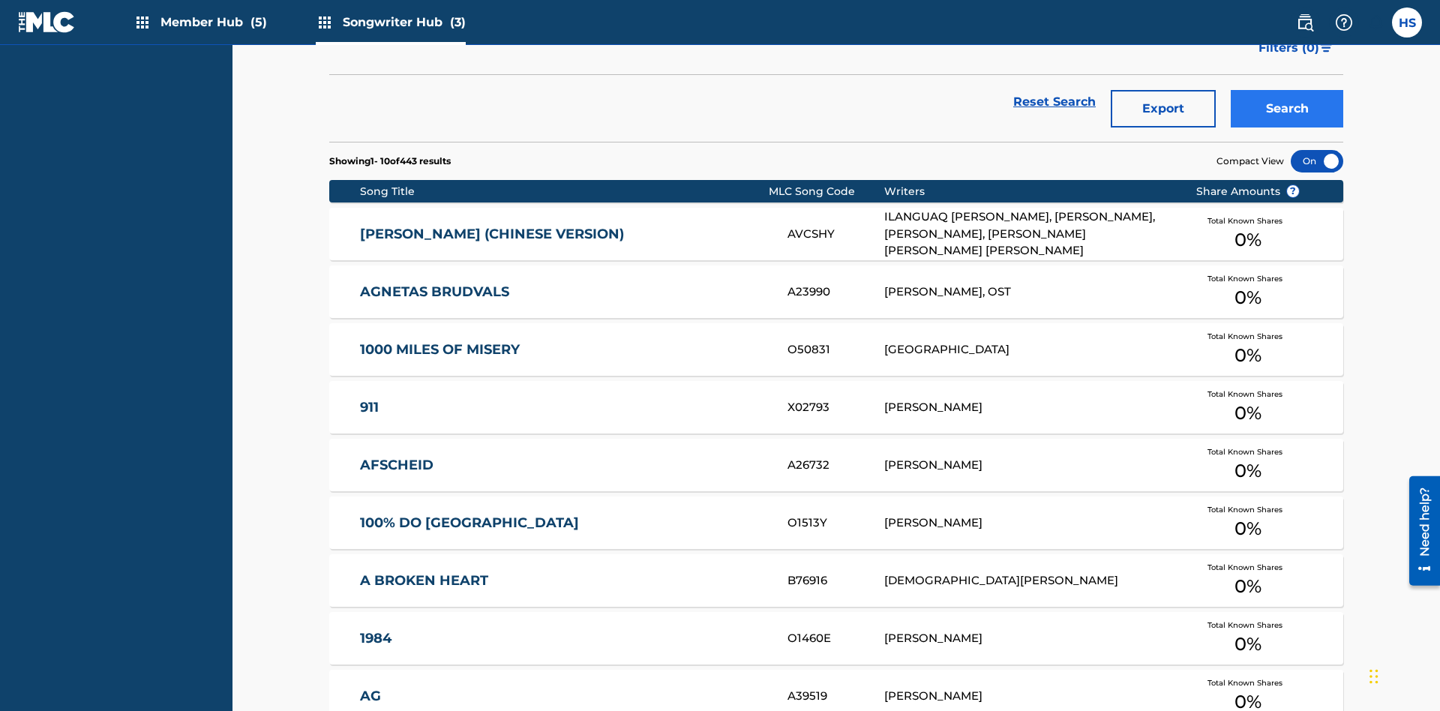
type input "DRAACO AVENTURA PUB DESIGNEE"
click at [1287, 109] on button "Search" at bounding box center [1287, 109] width 113 height 38
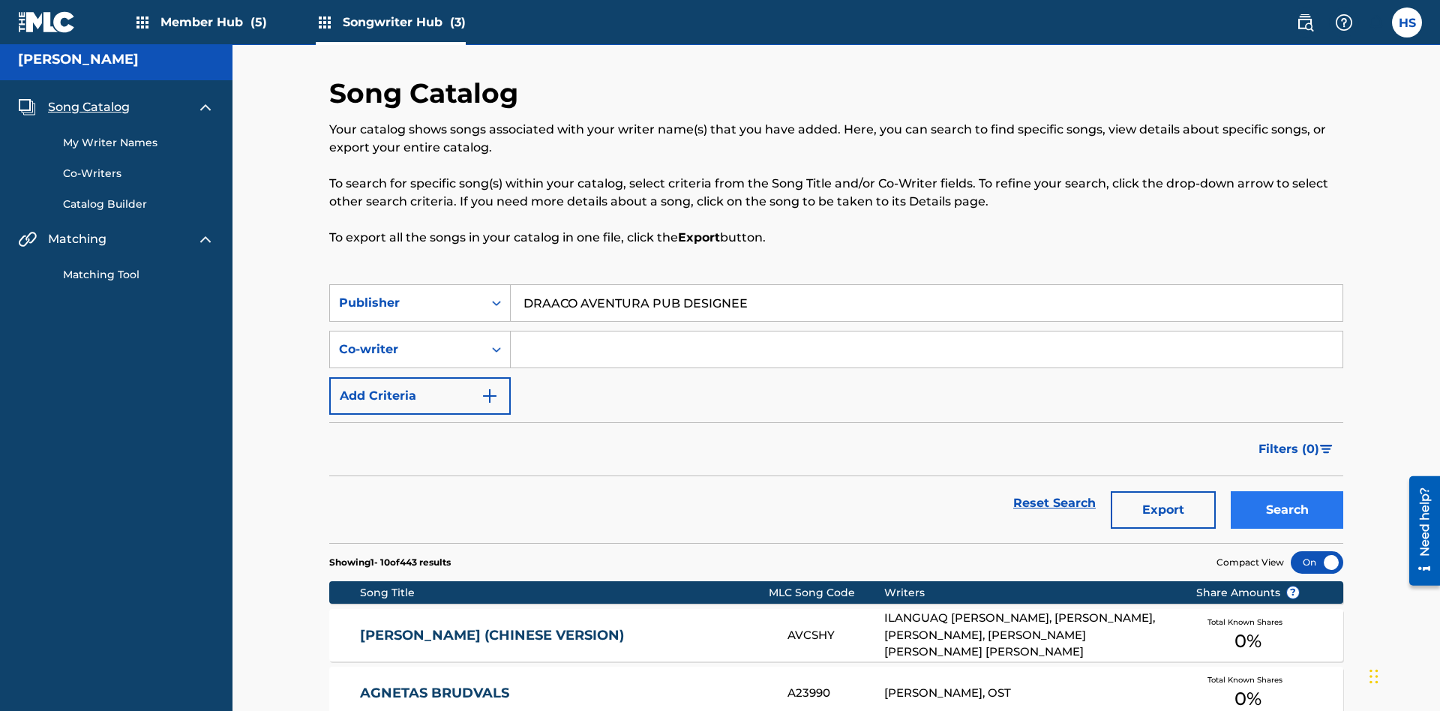
scroll to position [210, 0]
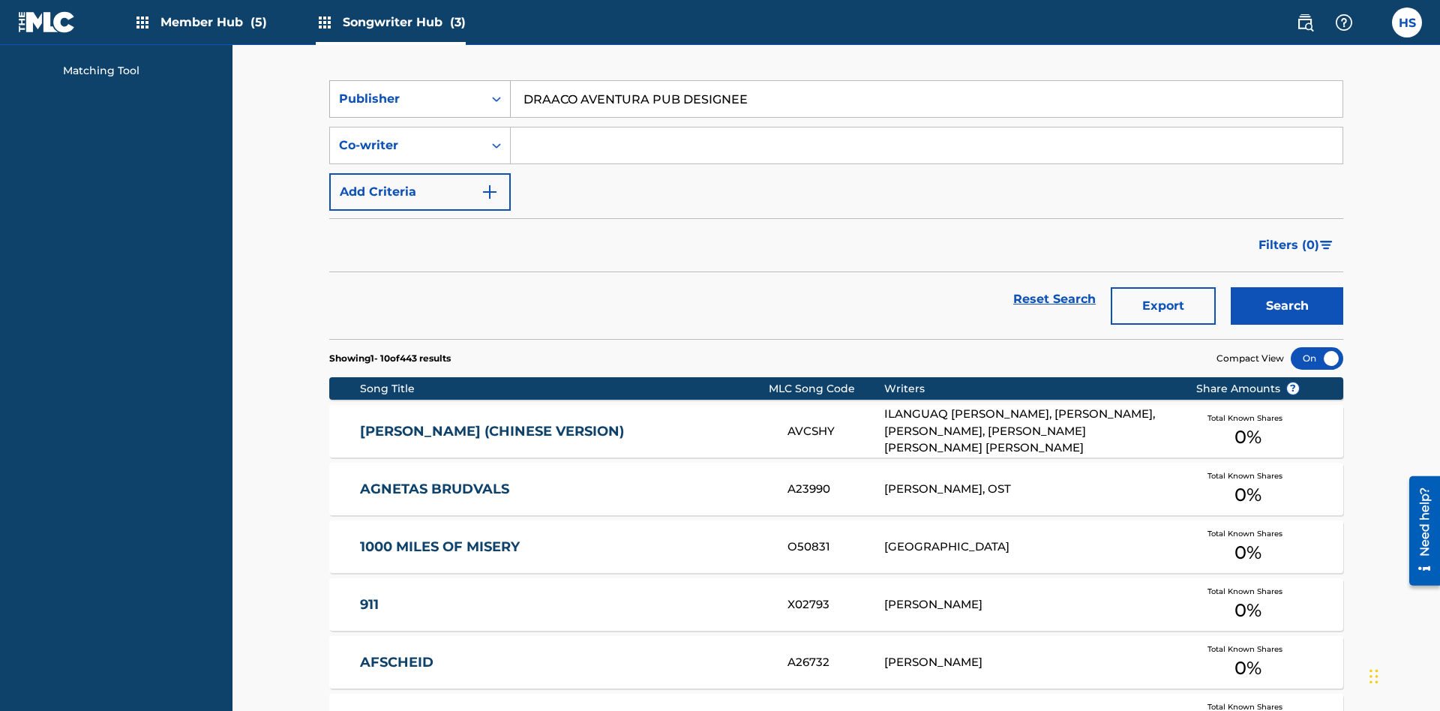
click at [407, 99] on div "Publisher" at bounding box center [406, 99] width 135 height 18
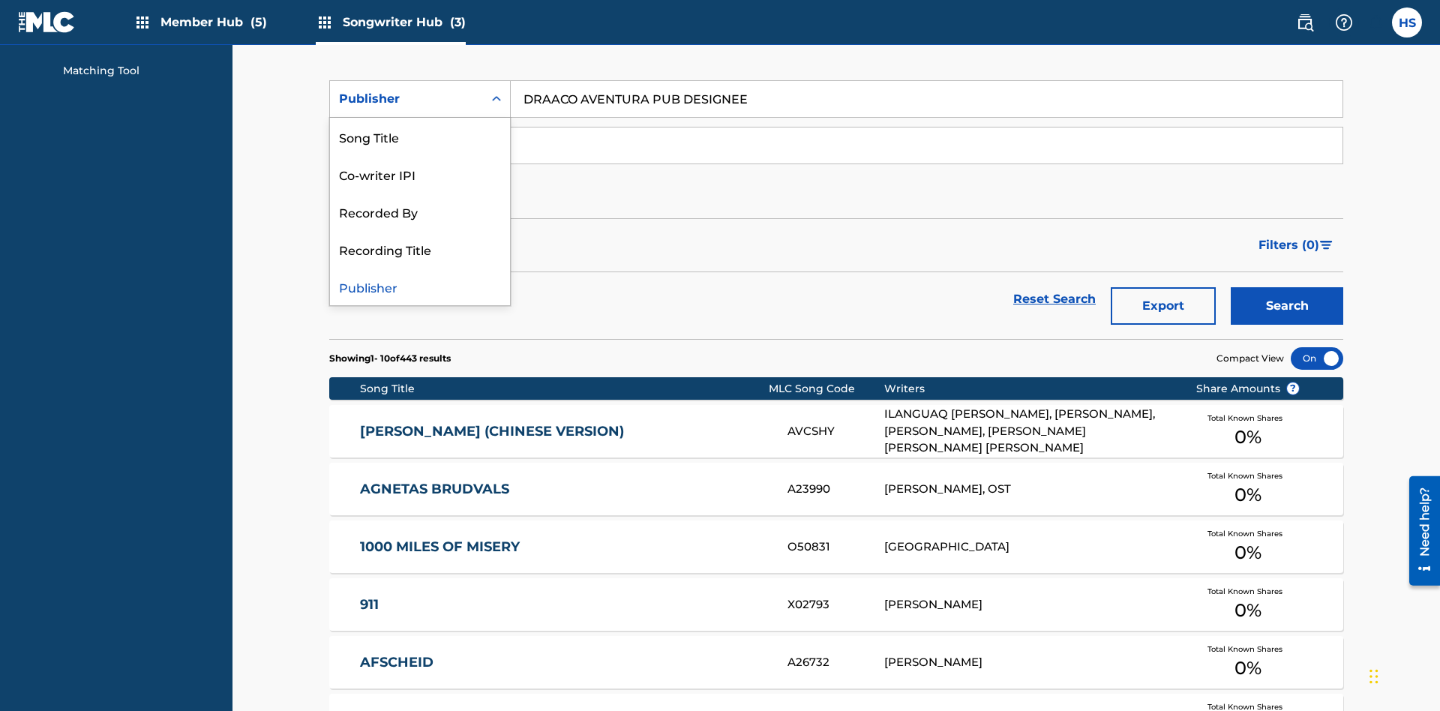
click at [420, 249] on div "Recording Title" at bounding box center [420, 249] width 180 height 38
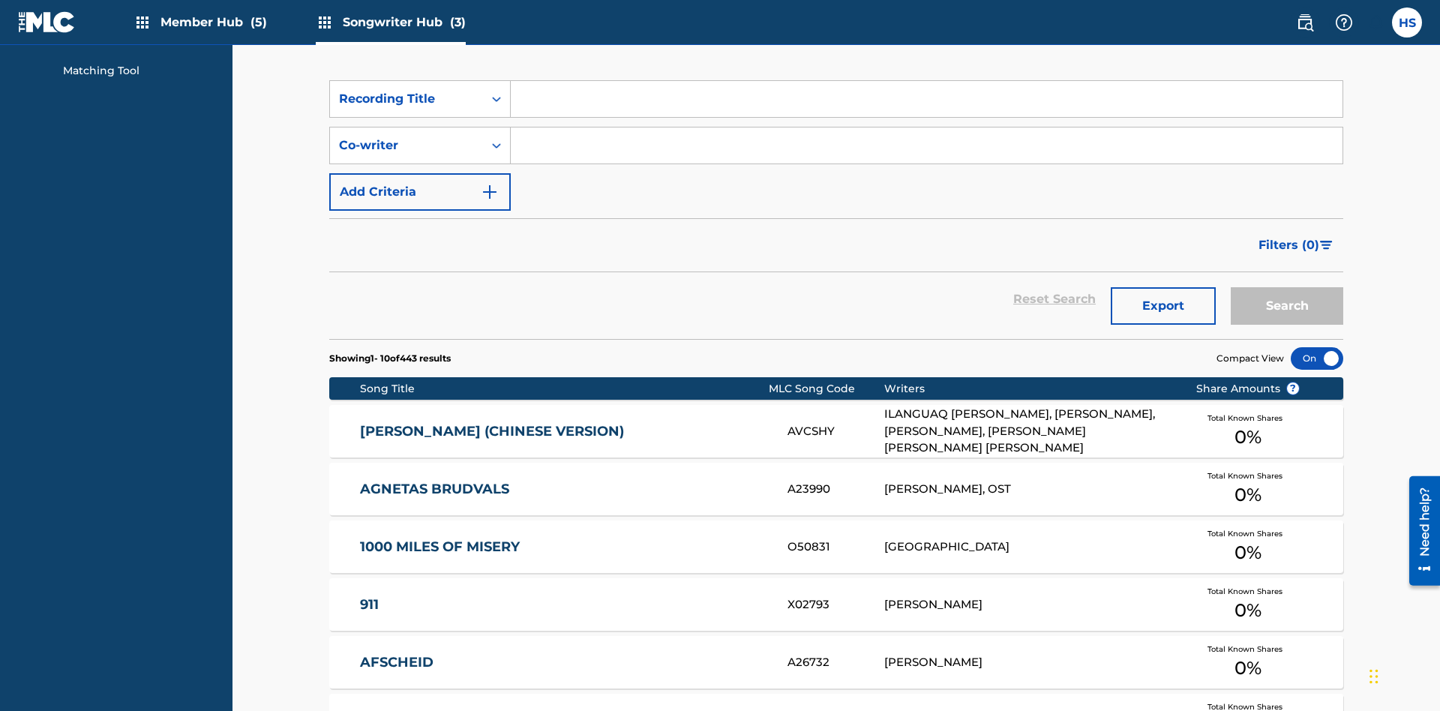
scroll to position [201, 0]
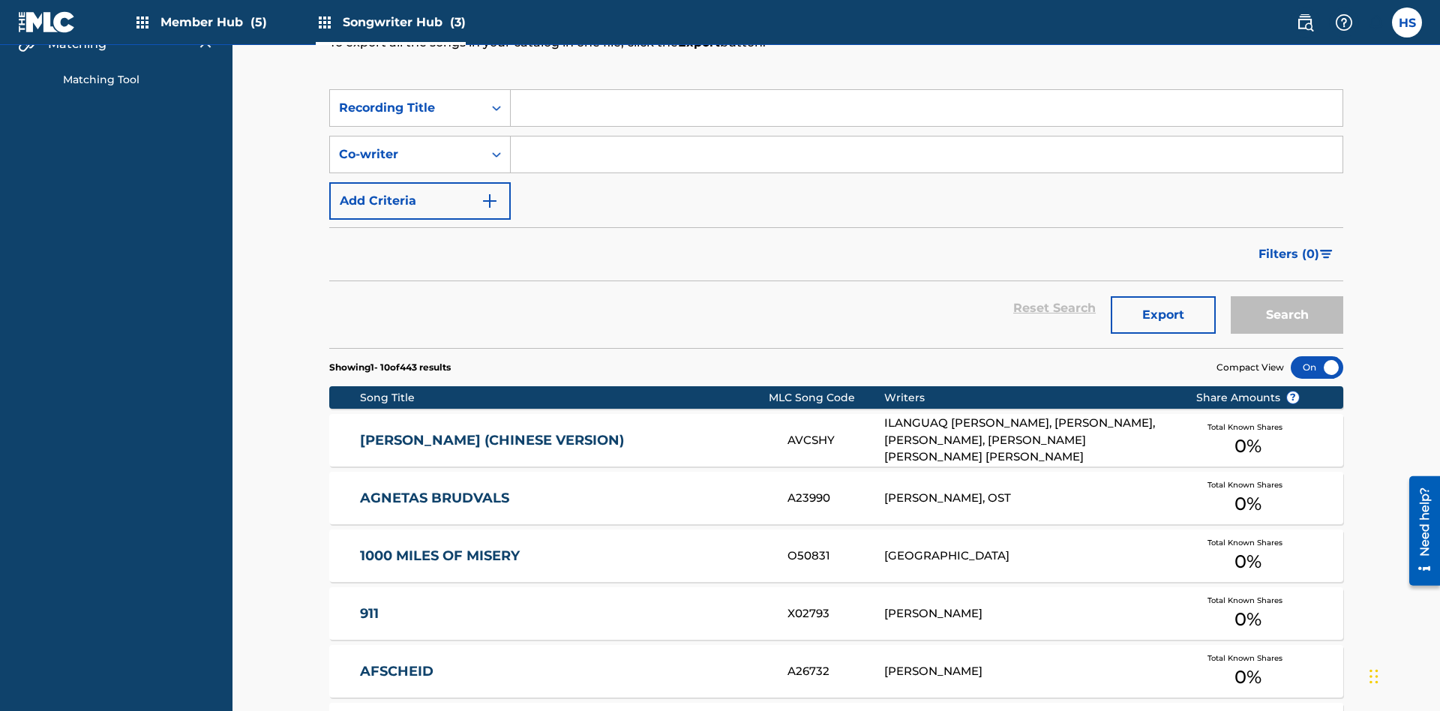
click at [927, 108] on input "Search Form" at bounding box center [927, 108] width 832 height 36
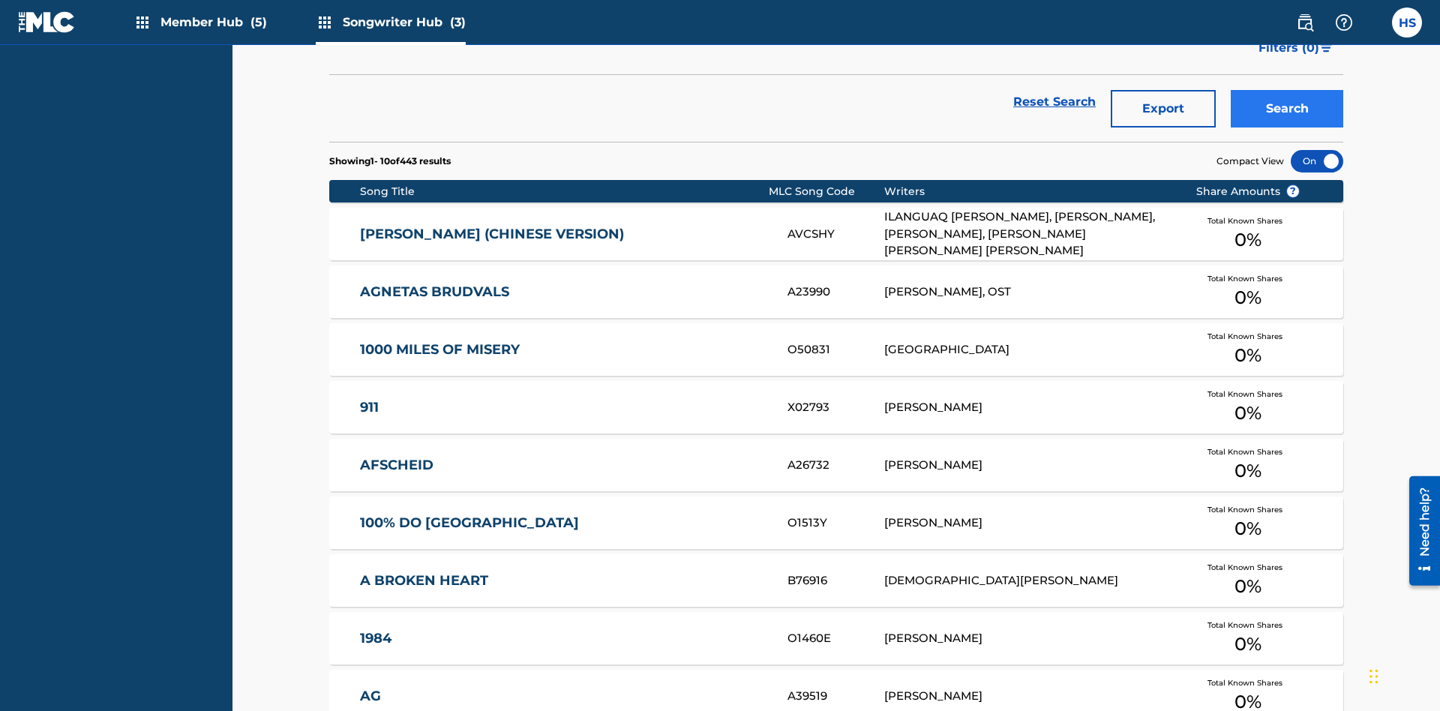
type input "MENEAME"
click at [1287, 109] on button "Search" at bounding box center [1287, 109] width 113 height 38
